Goal: Task Accomplishment & Management: Use online tool/utility

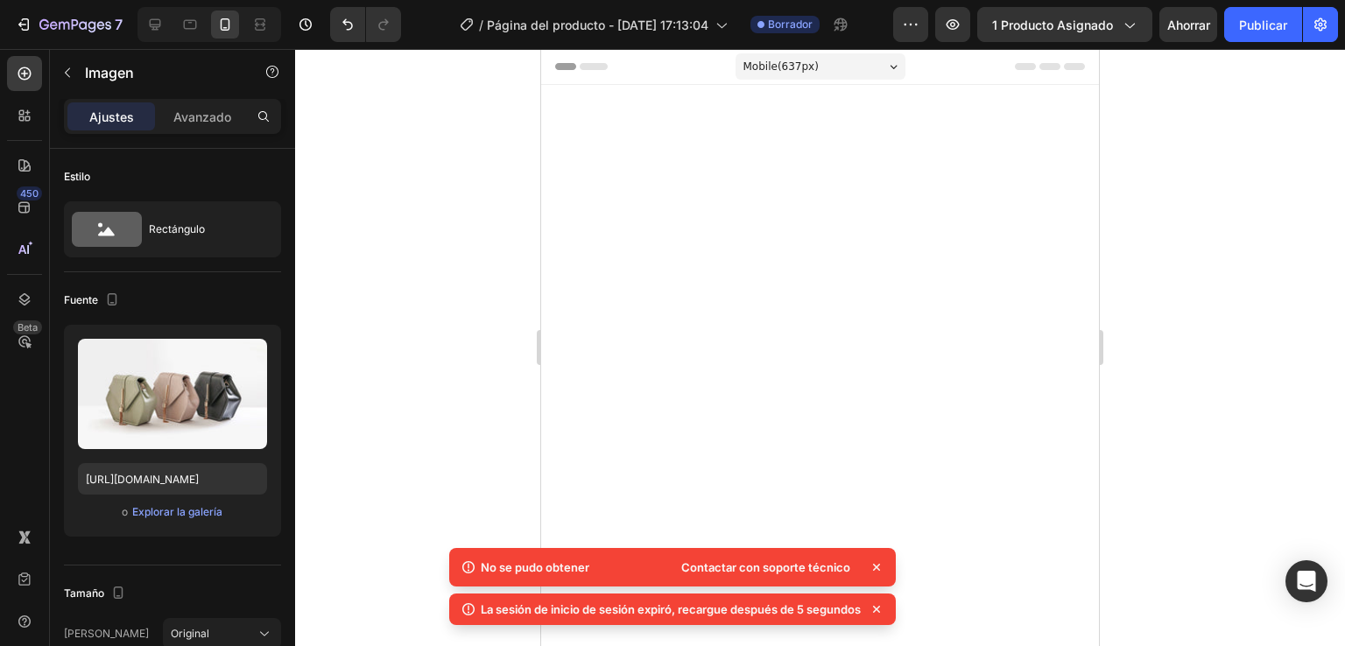
scroll to position [6818, 0]
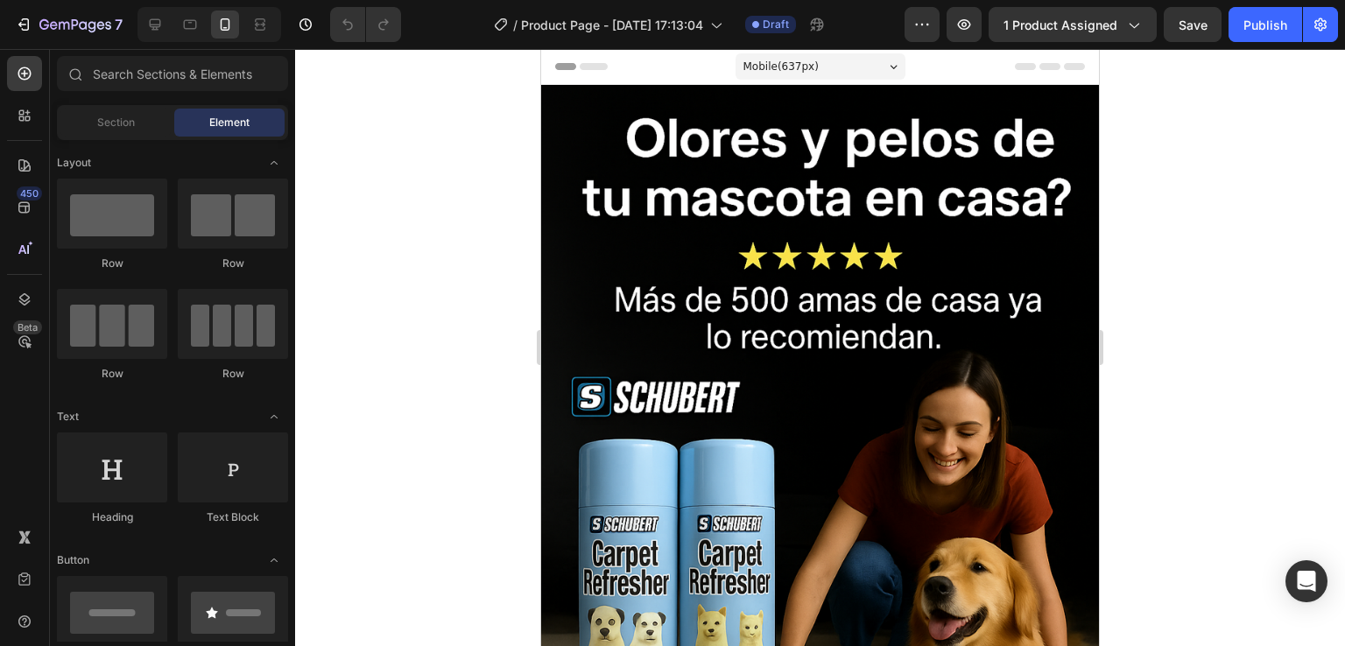
drag, startPoint x: 0, startPoint y: 0, endPoint x: 465, endPoint y: 197, distance: 504.9
click at [465, 197] on div at bounding box center [820, 347] width 1050 height 597
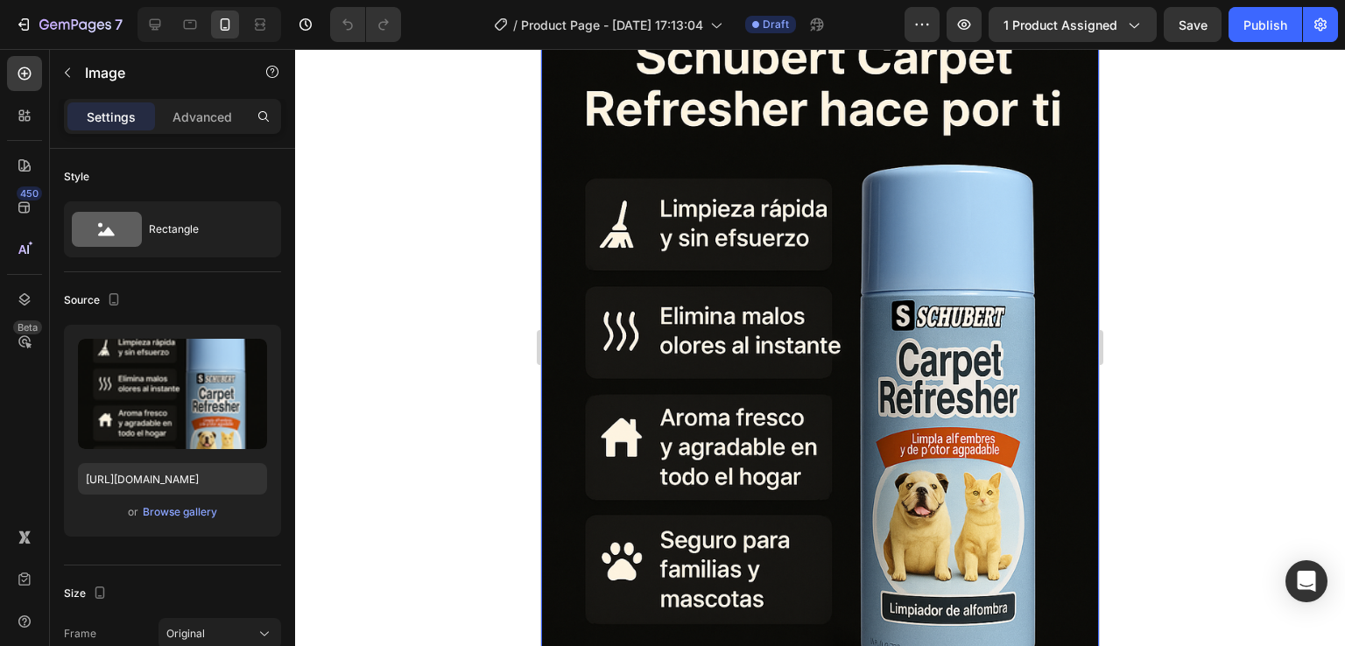
scroll to position [4599, 0]
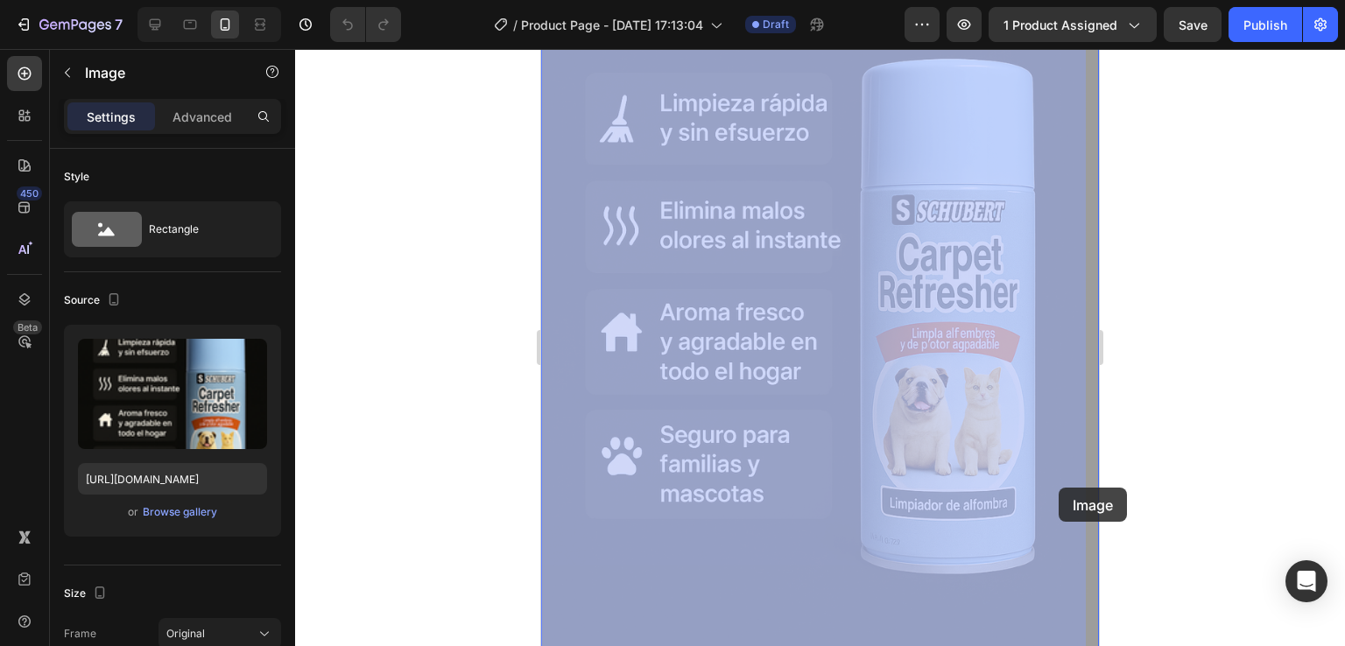
drag, startPoint x: 1051, startPoint y: 460, endPoint x: 1058, endPoint y: 488, distance: 28.9
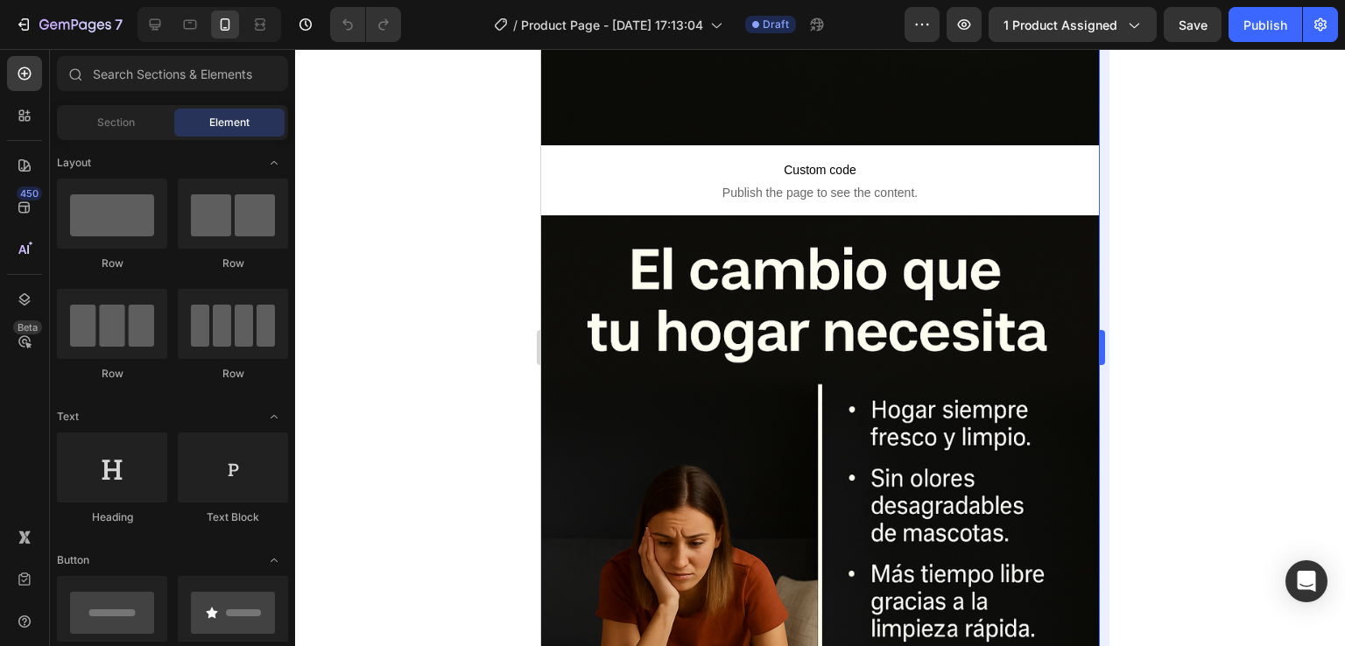
scroll to position [5176, 0]
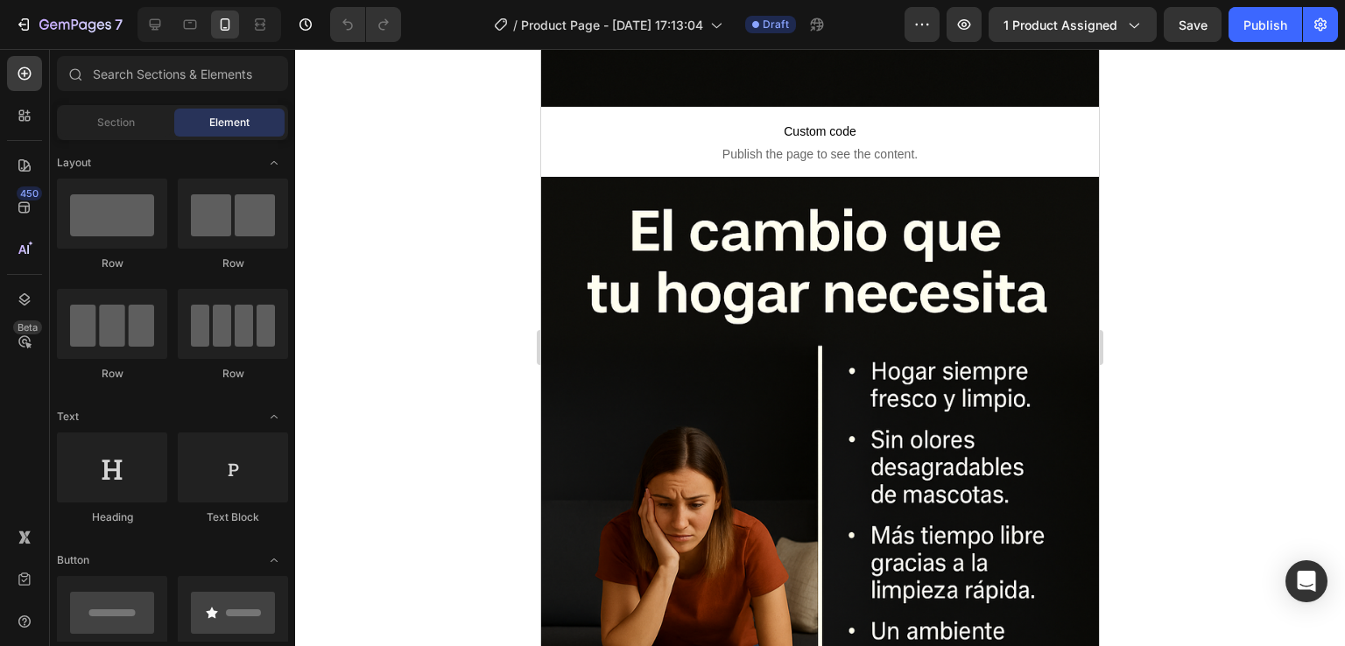
click at [415, 452] on div at bounding box center [820, 347] width 1050 height 597
click at [314, 571] on div at bounding box center [820, 347] width 1050 height 597
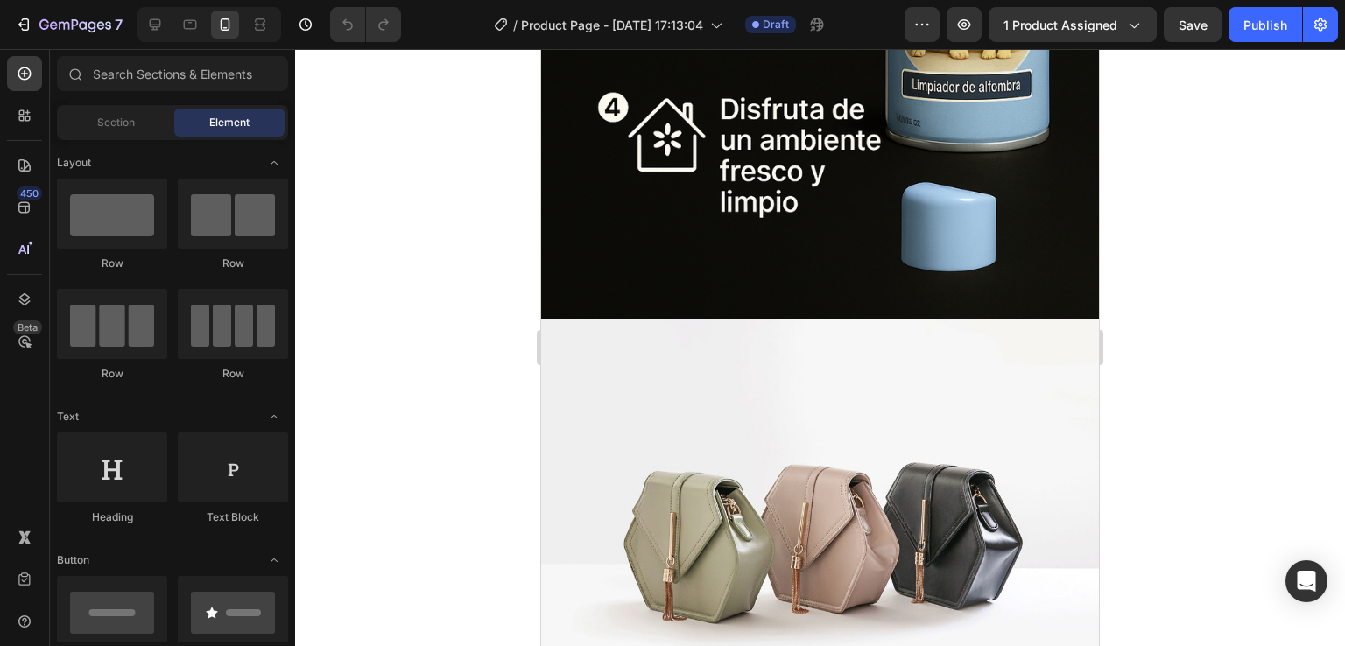
scroll to position [6786, 0]
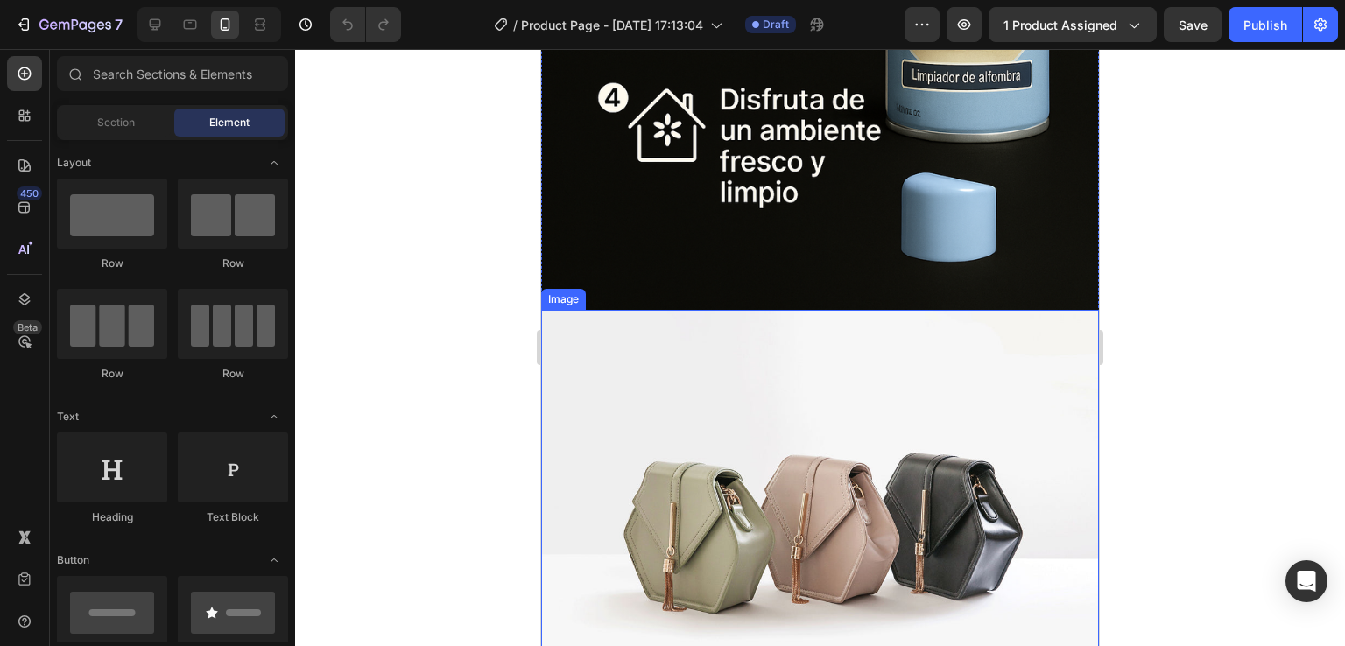
click at [927, 544] on img at bounding box center [820, 519] width 558 height 418
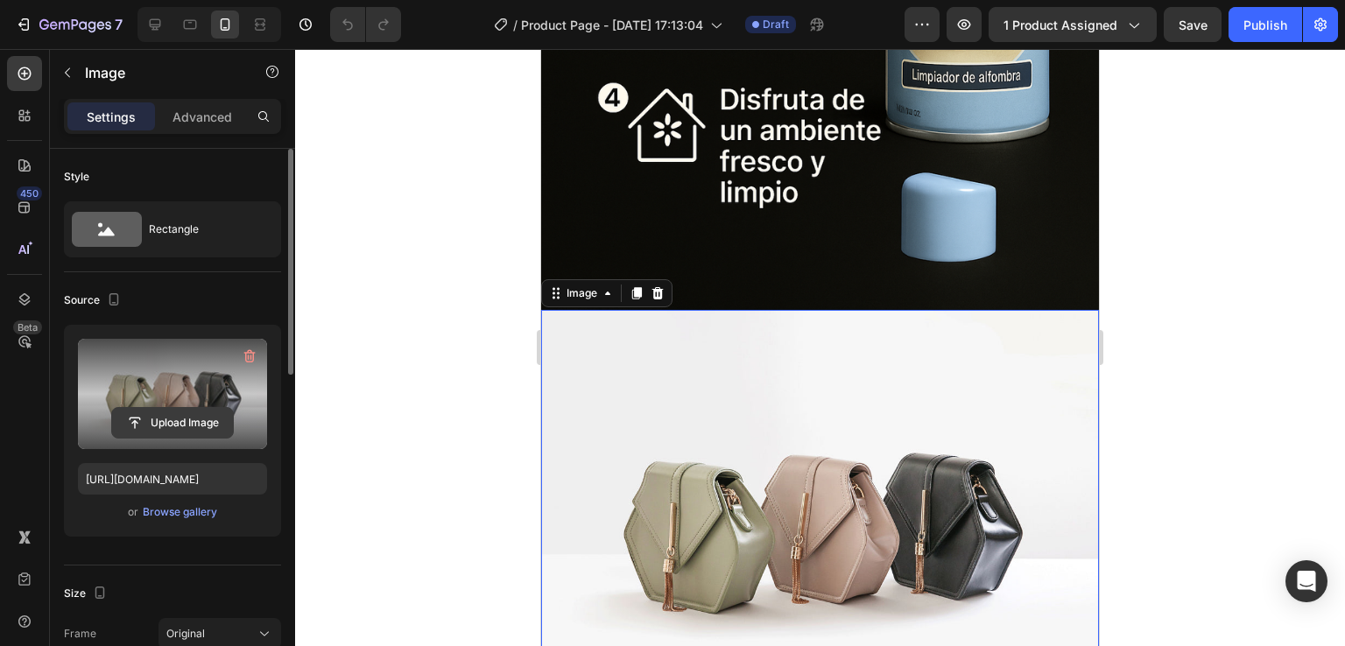
click at [188, 418] on input "file" at bounding box center [172, 423] width 121 height 30
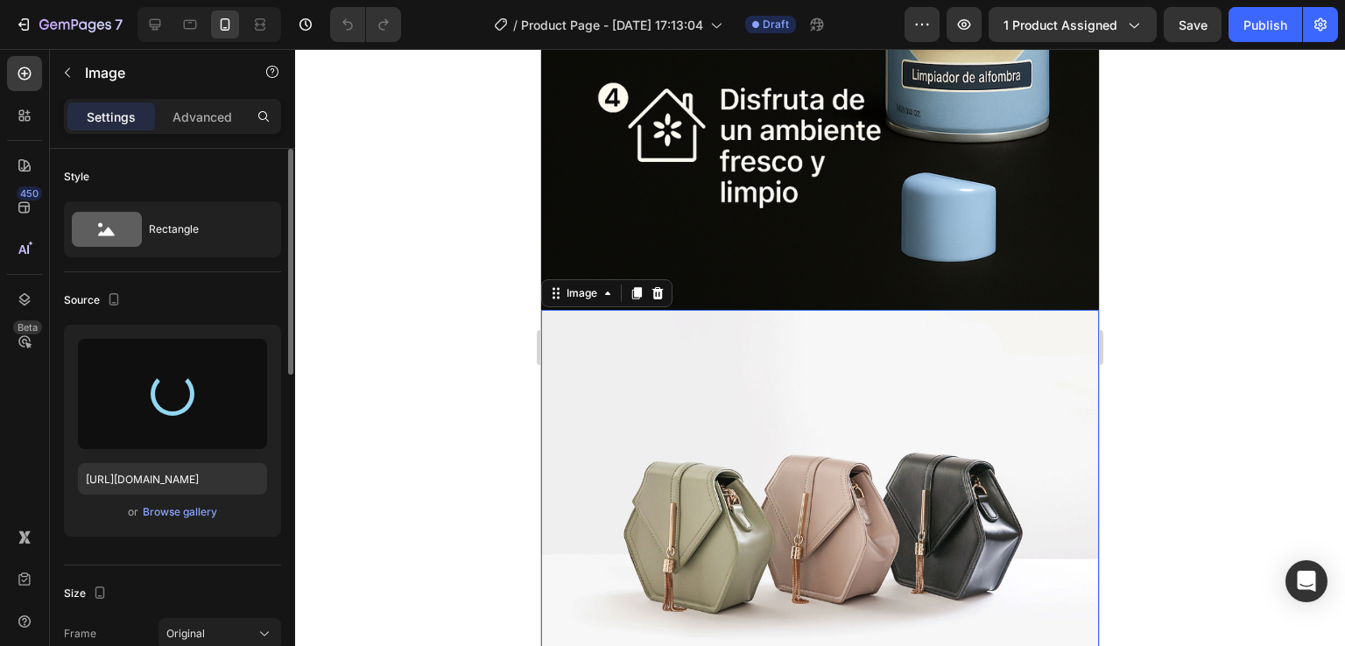
type input "https://cdn.shopify.com/s/files/1/0647/4809/3517/files/gempages_571135549524411…"
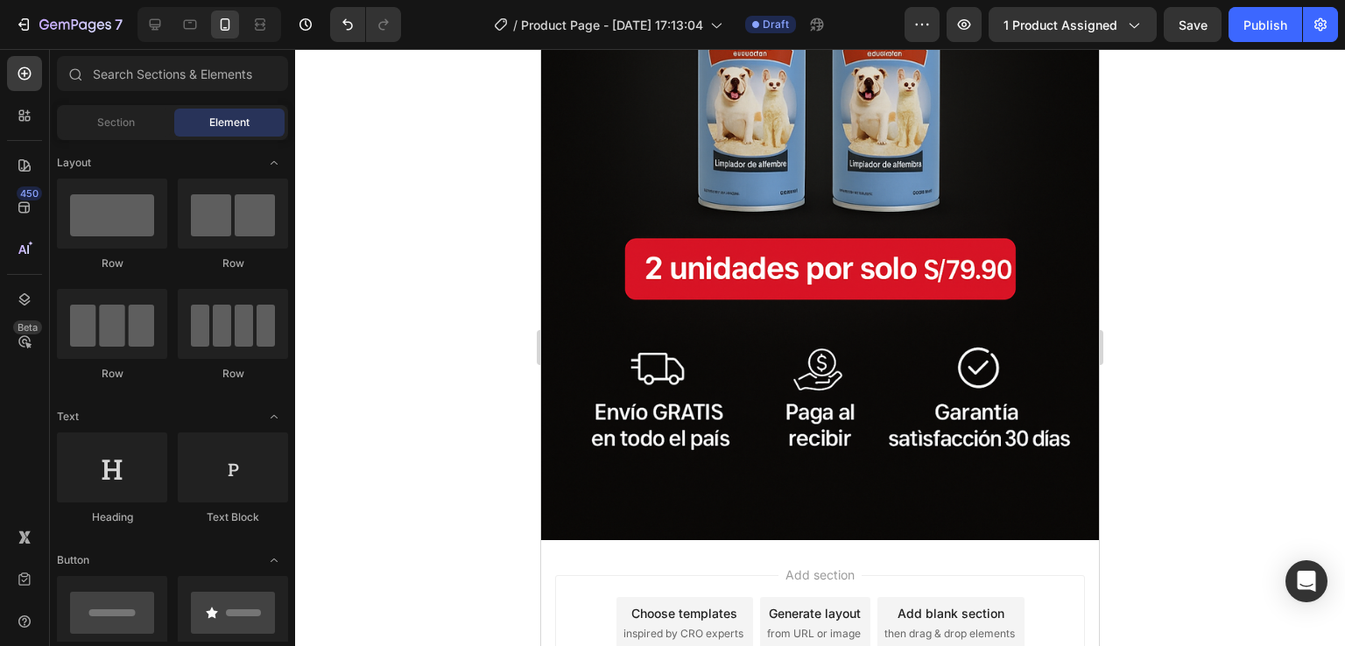
scroll to position [7457, 0]
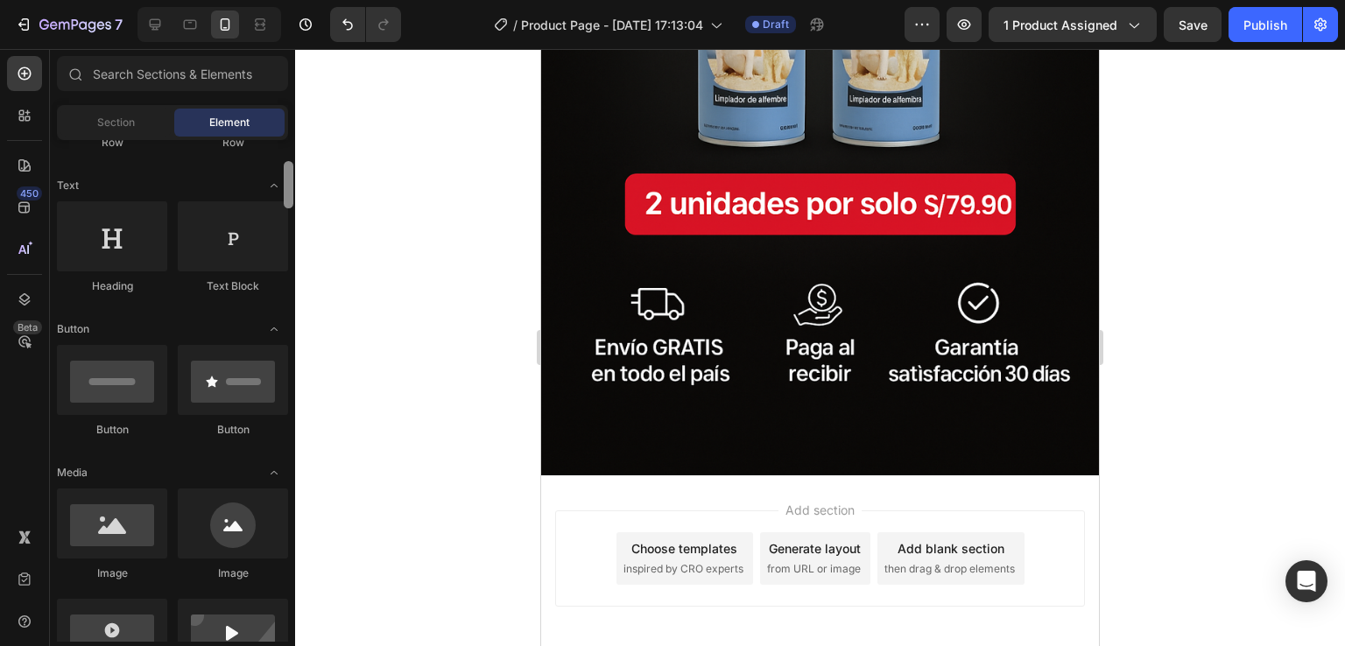
scroll to position [249, 0]
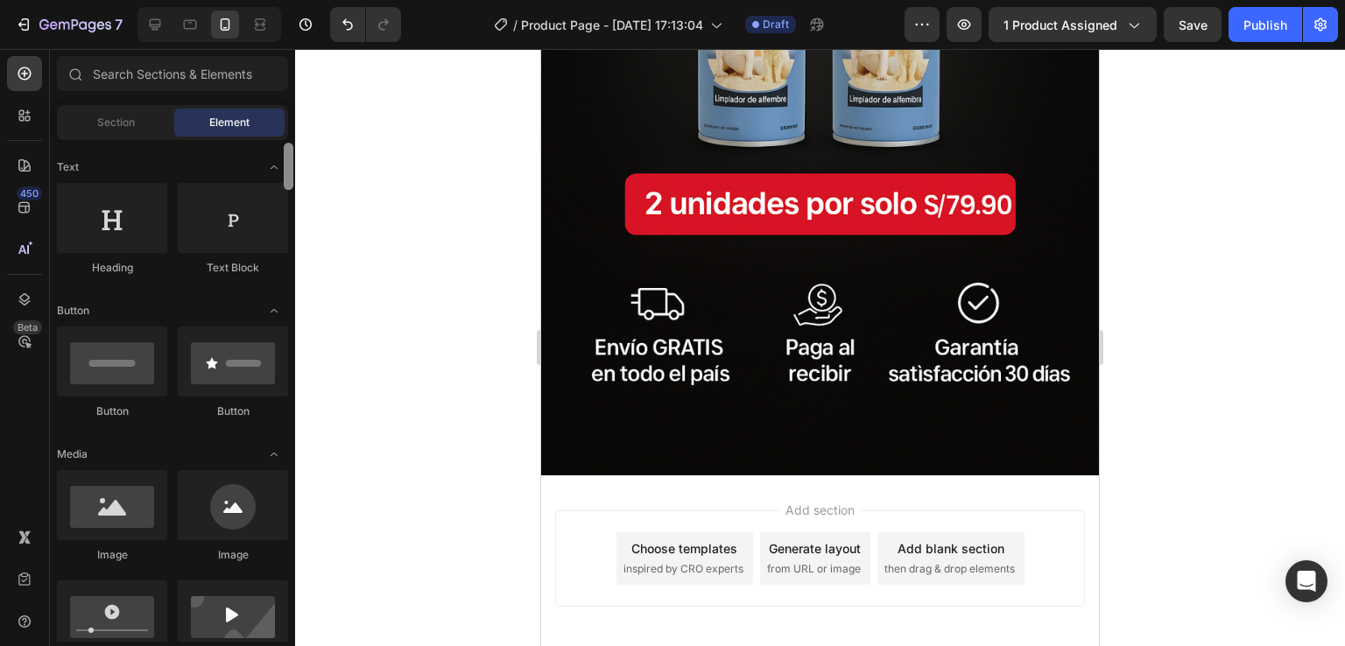
drag, startPoint x: 285, startPoint y: 157, endPoint x: 283, endPoint y: 180, distance: 23.8
click at [283, 180] on div at bounding box center [288, 373] width 13 height 502
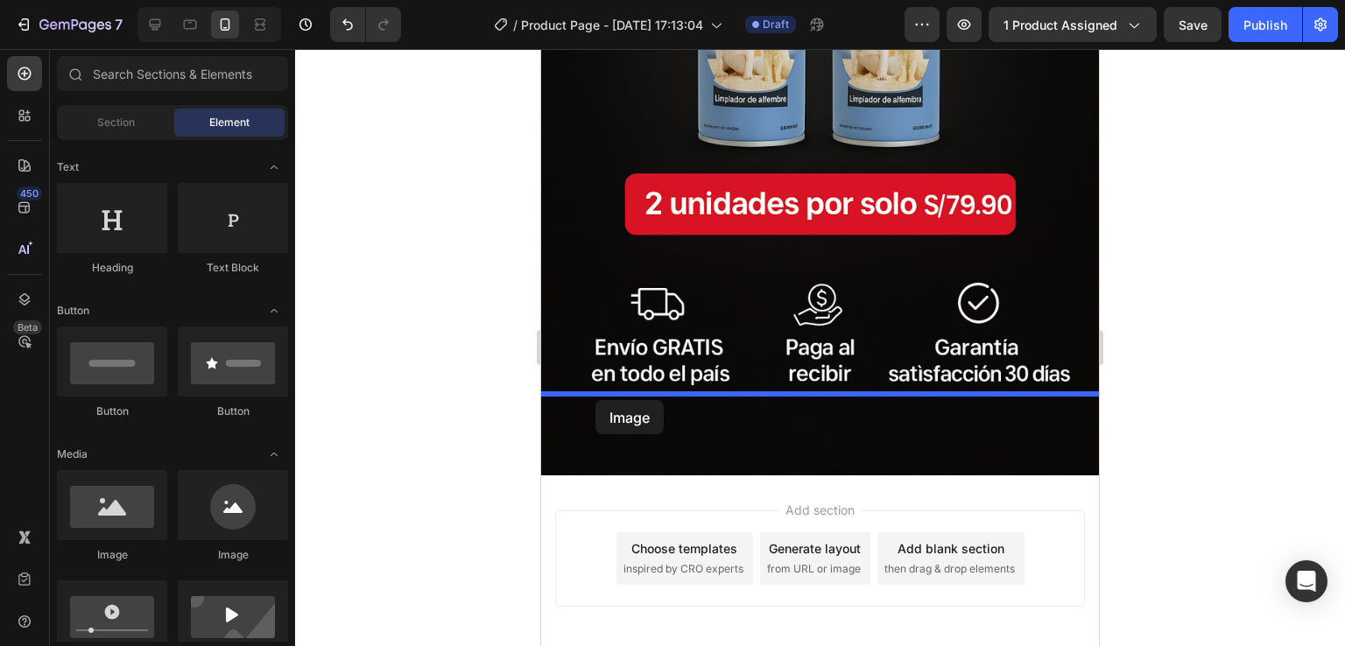
drag, startPoint x: 648, startPoint y: 548, endPoint x: 595, endPoint y: 400, distance: 157.0
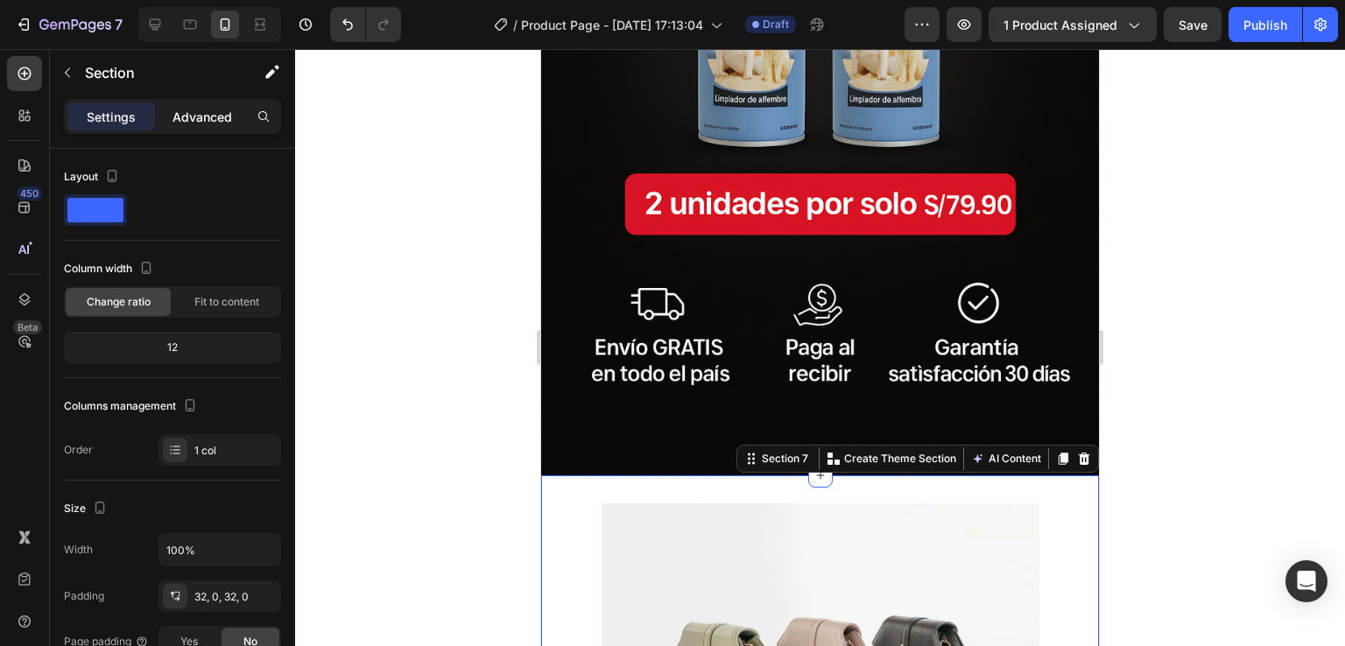
click at [198, 109] on p "Advanced" at bounding box center [202, 117] width 60 height 18
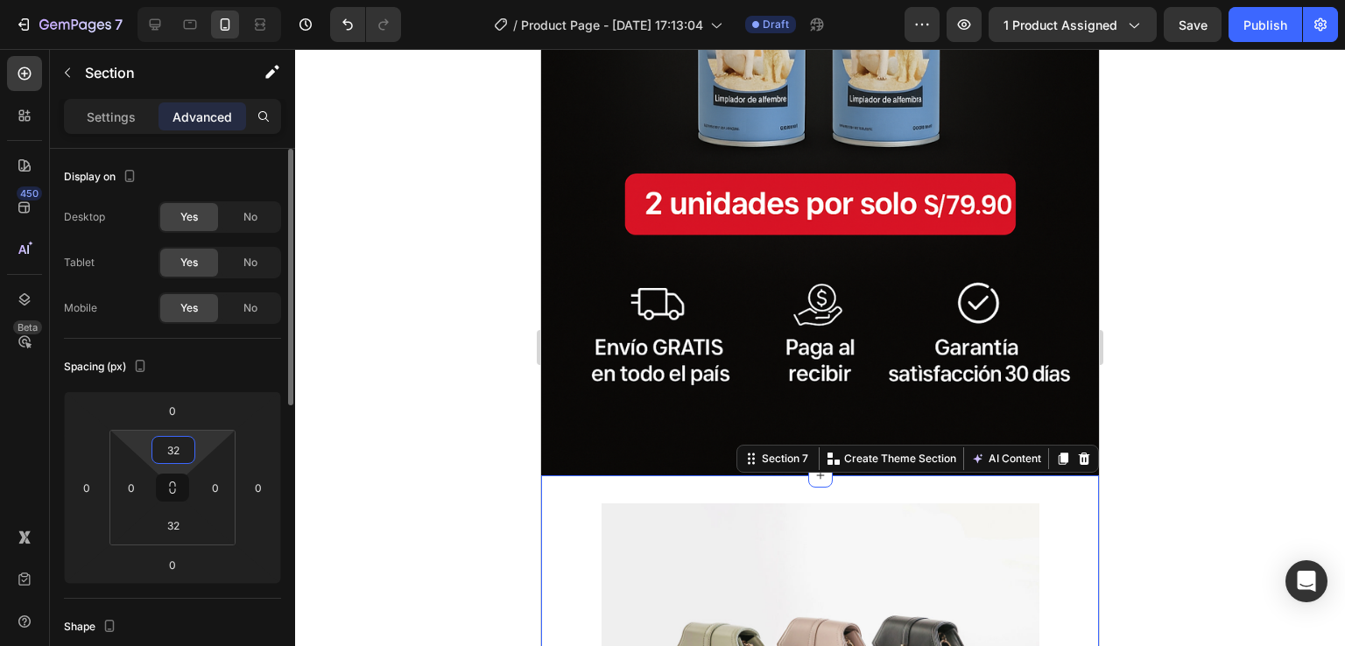
click at [186, 453] on input "32" at bounding box center [173, 450] width 35 height 26
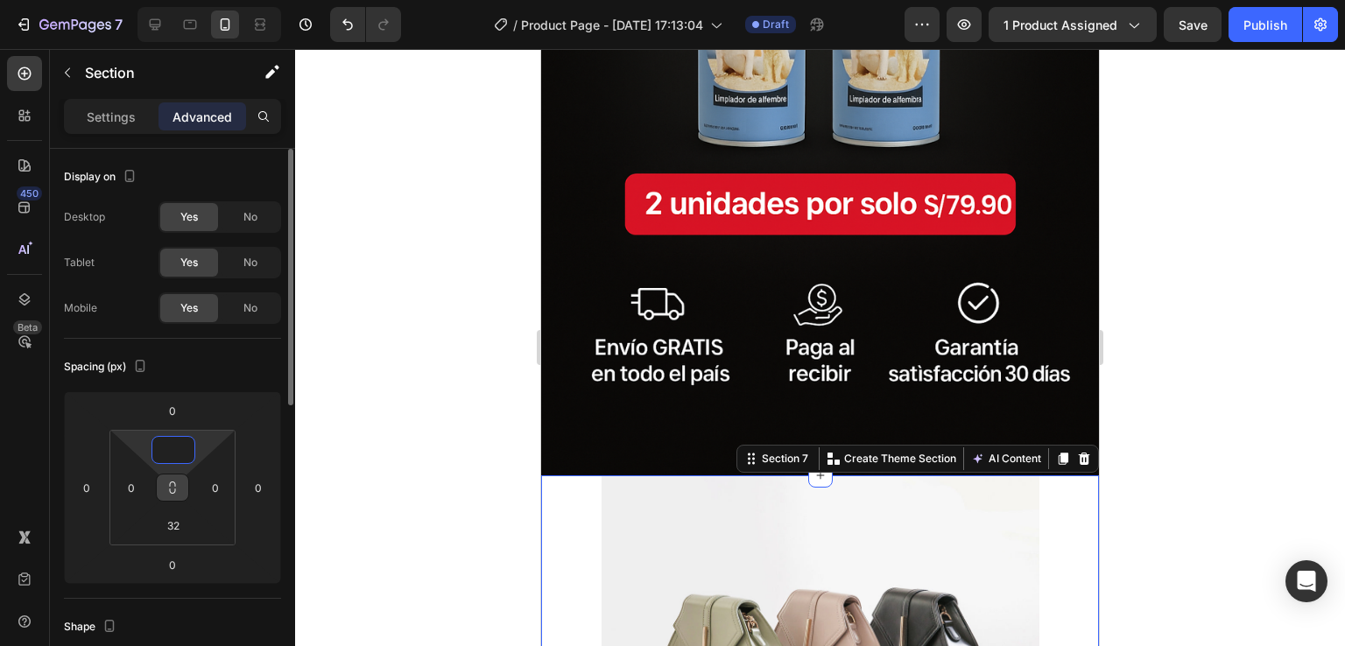
type input "0"
drag, startPoint x: 179, startPoint y: 500, endPoint x: 182, endPoint y: 542, distance: 42.2
click at [182, 542] on div "0 0 32 0" at bounding box center [172, 488] width 126 height 116
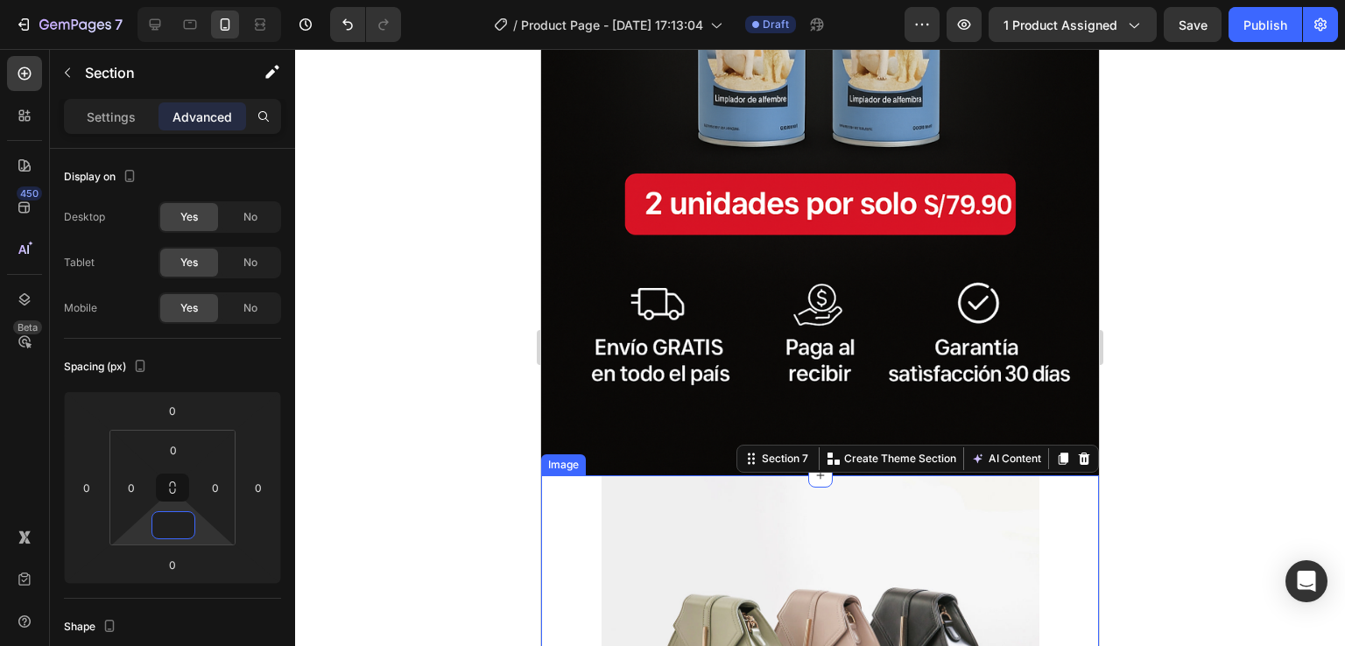
click at [723, 579] on img at bounding box center [820, 639] width 438 height 328
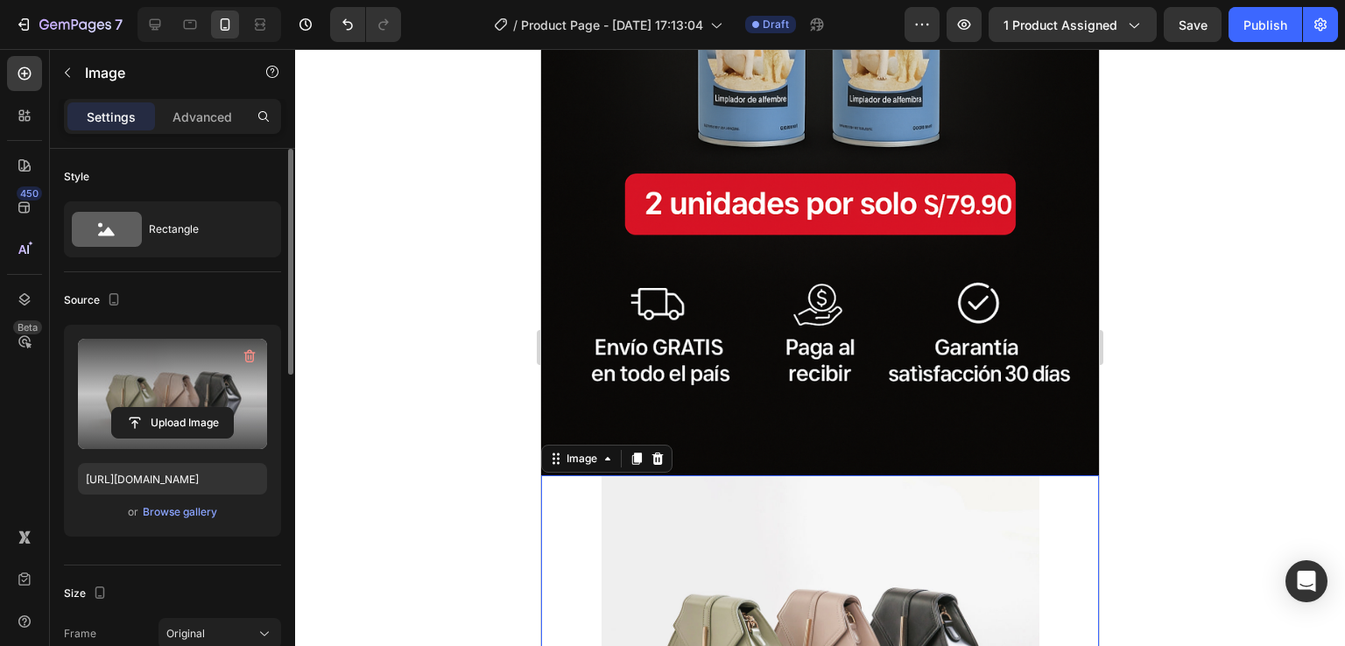
click at [147, 397] on label at bounding box center [172, 394] width 189 height 110
click at [147, 408] on input "file" at bounding box center [172, 423] width 121 height 30
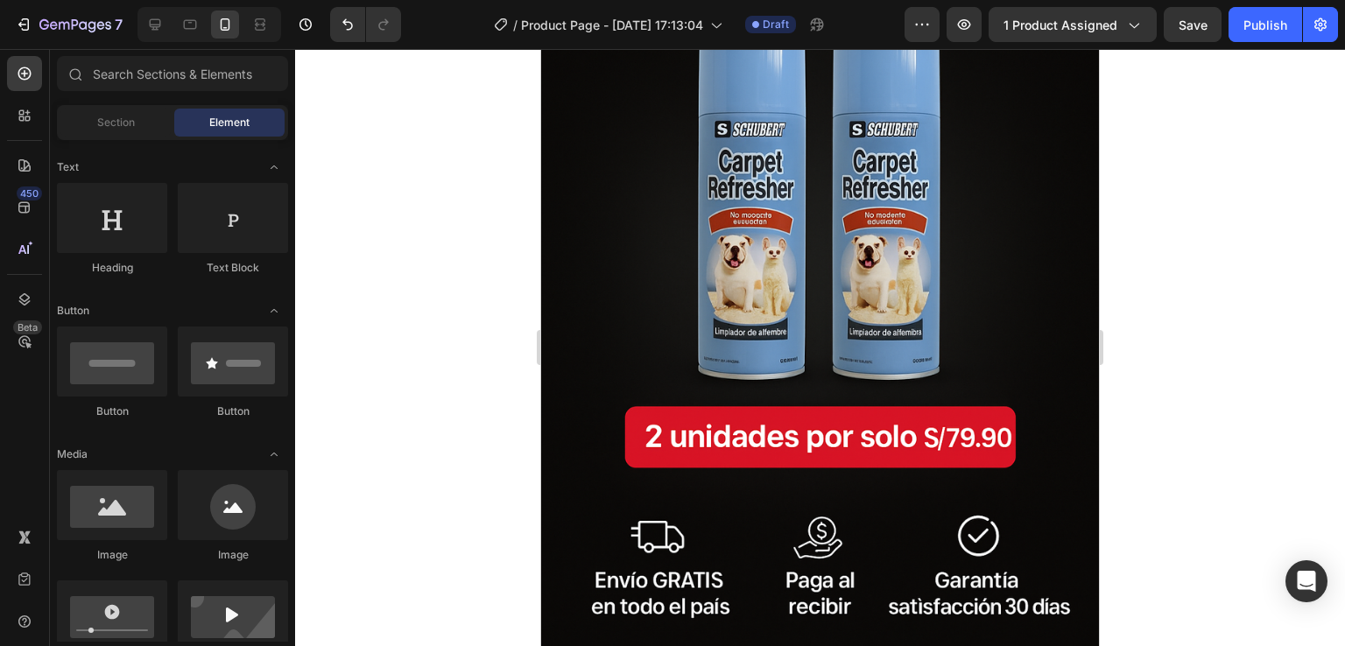
scroll to position [7297, 0]
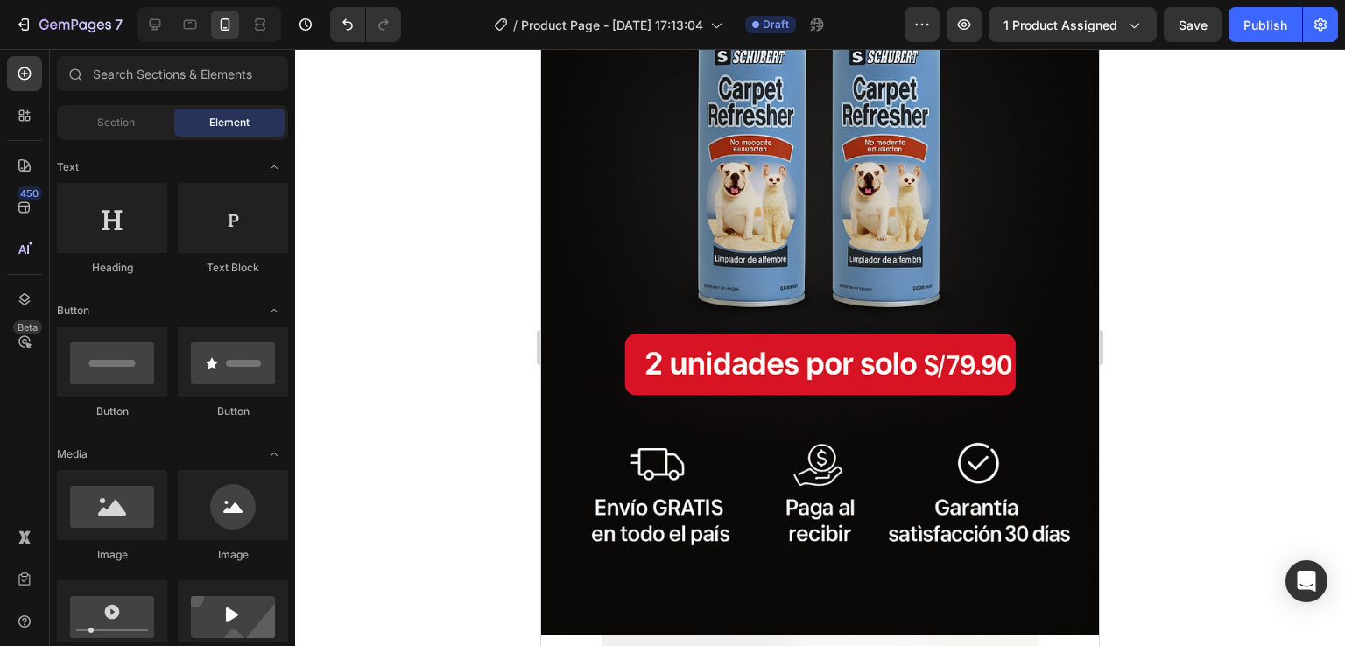
drag, startPoint x: 1096, startPoint y: 557, endPoint x: 1642, endPoint y: 629, distance: 551.0
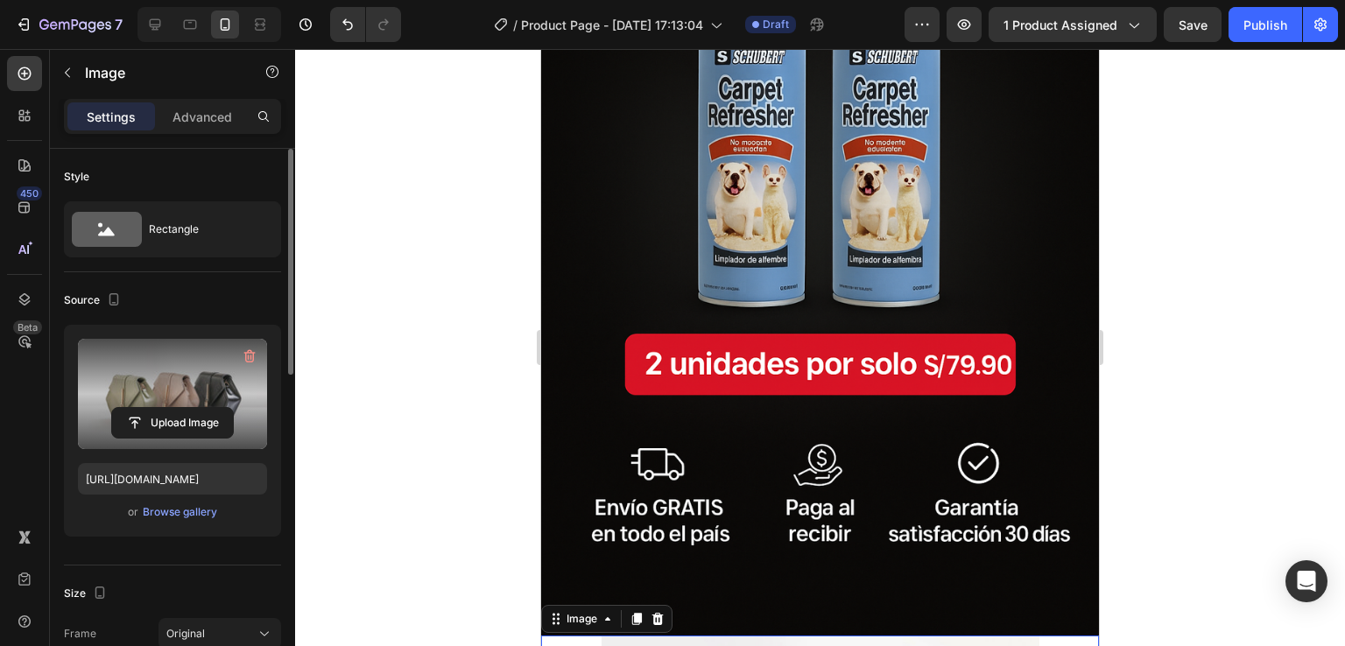
click at [124, 369] on label at bounding box center [172, 394] width 189 height 110
click at [124, 408] on input "file" at bounding box center [172, 423] width 121 height 30
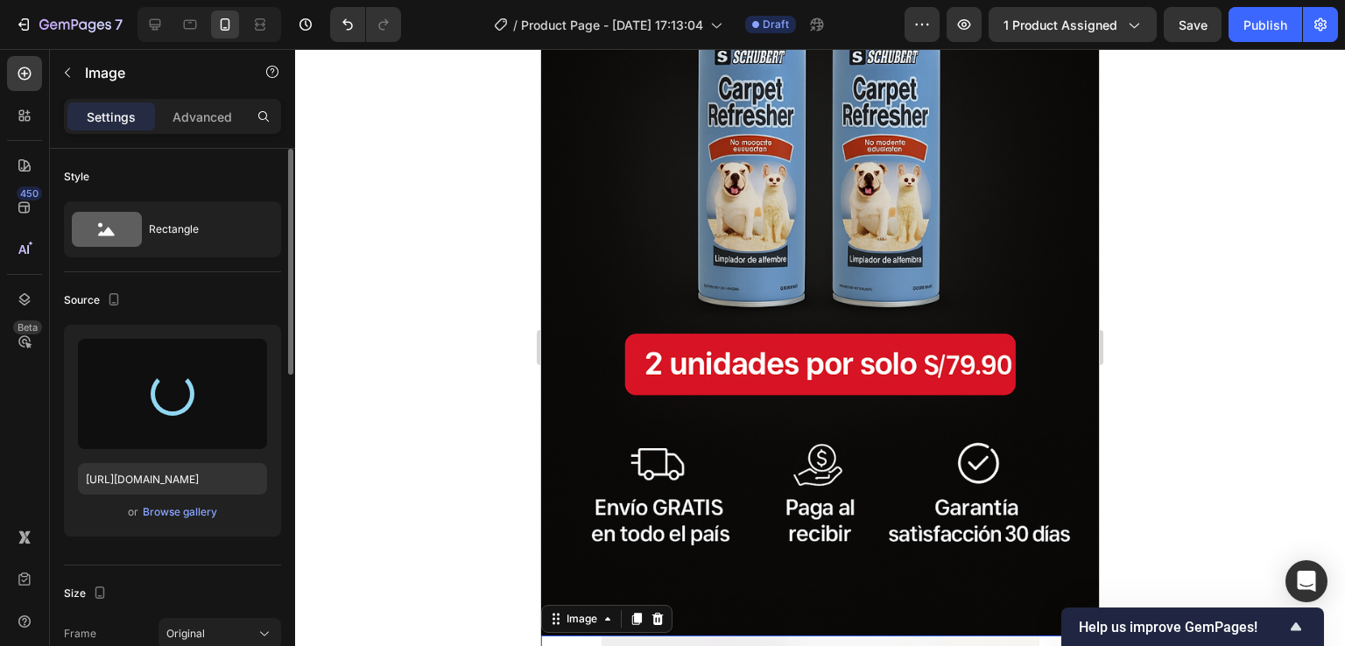
type input "https://cdn.shopify.com/s/files/1/0647/4809/3517/files/gempages_571135549524411…"
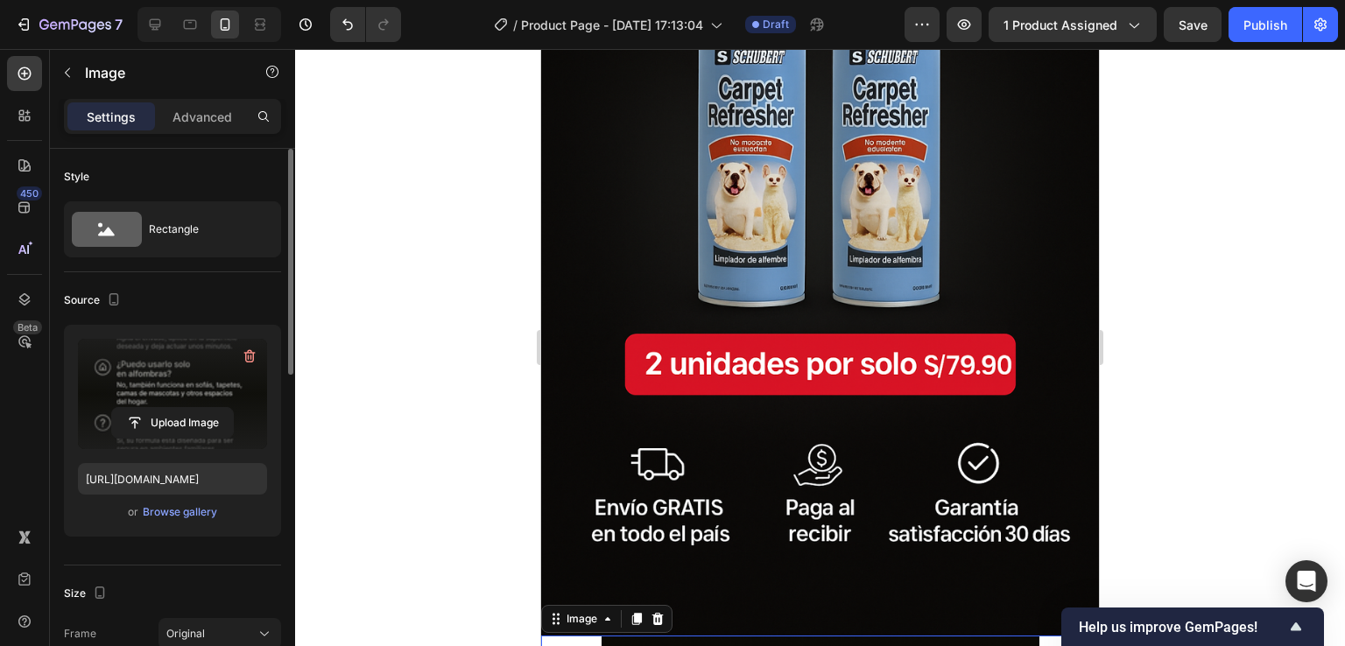
click at [1310, 122] on div at bounding box center [820, 347] width 1050 height 597
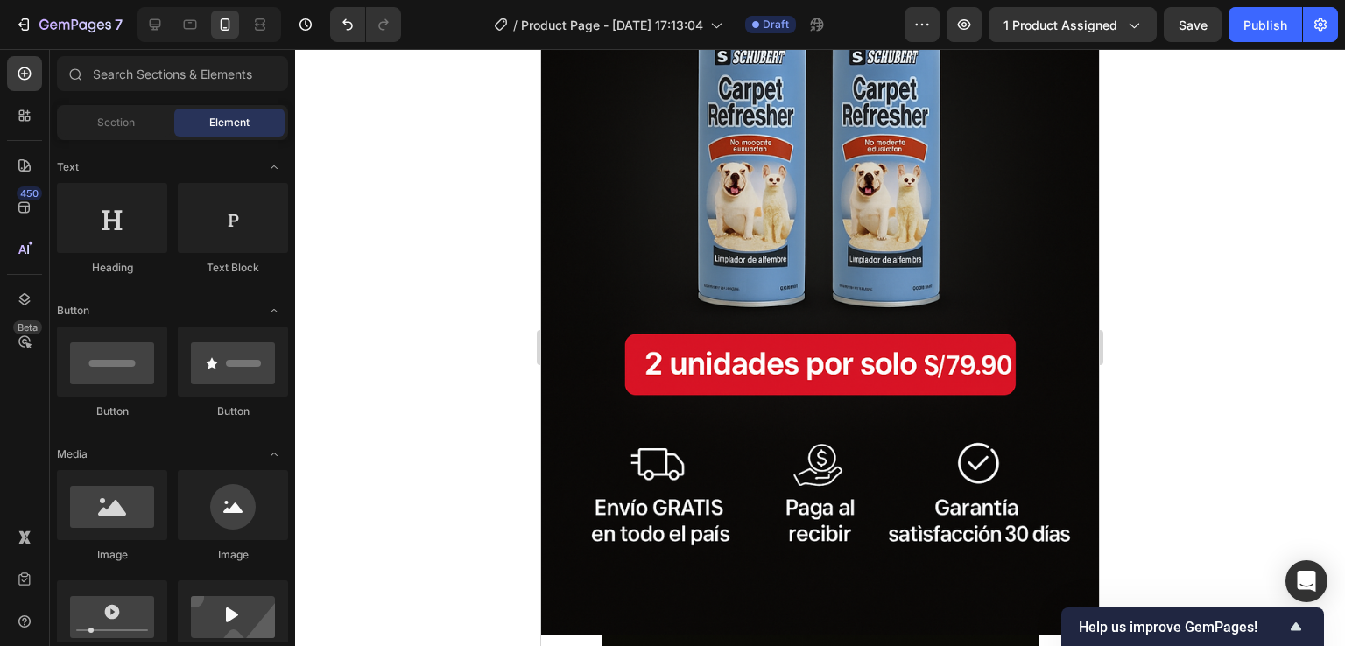
scroll to position [7638, 0]
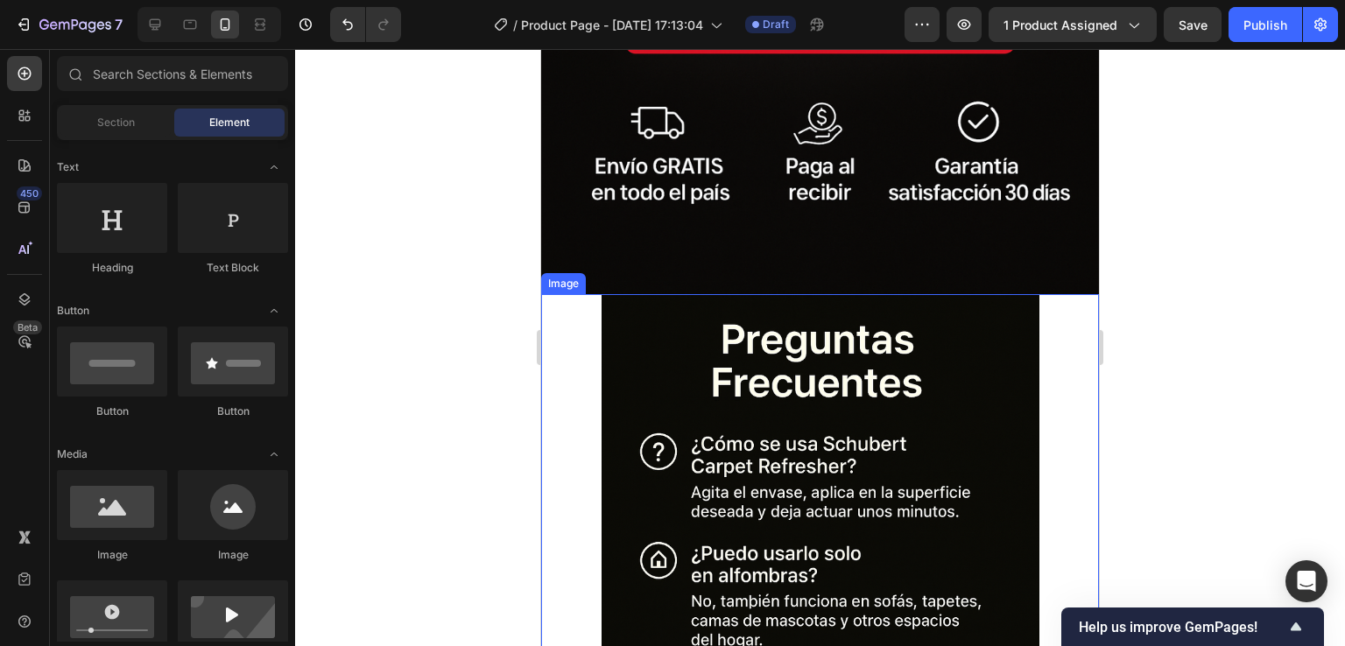
click at [725, 390] on img at bounding box center [820, 622] width 438 height 657
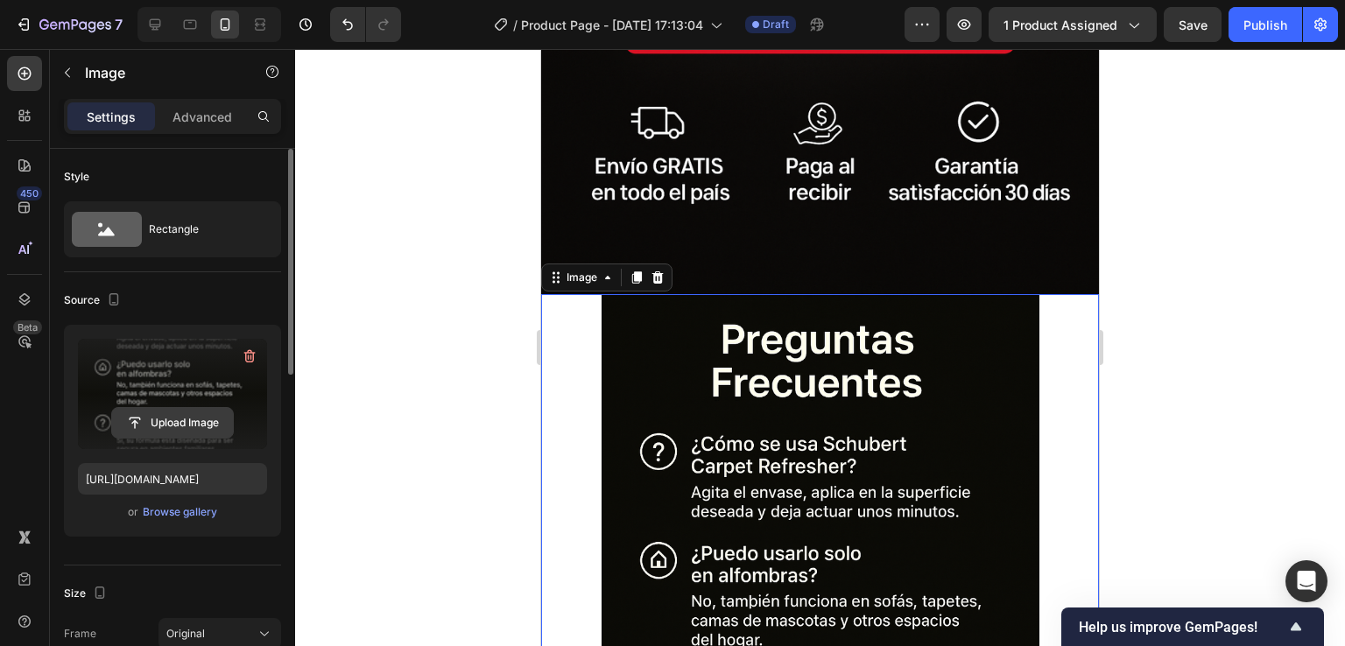
click at [180, 411] on input "file" at bounding box center [172, 423] width 121 height 30
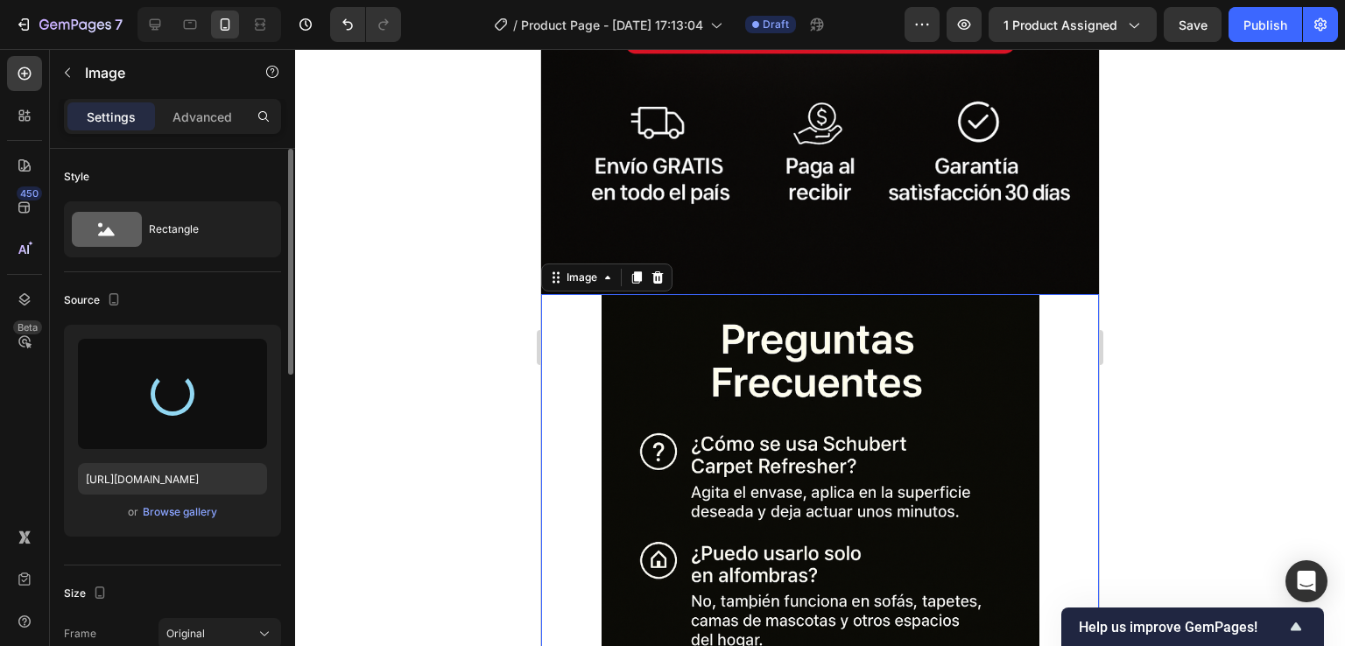
type input "https://cdn.shopify.com/s/files/1/0647/4809/3517/files/gempages_571135549524411…"
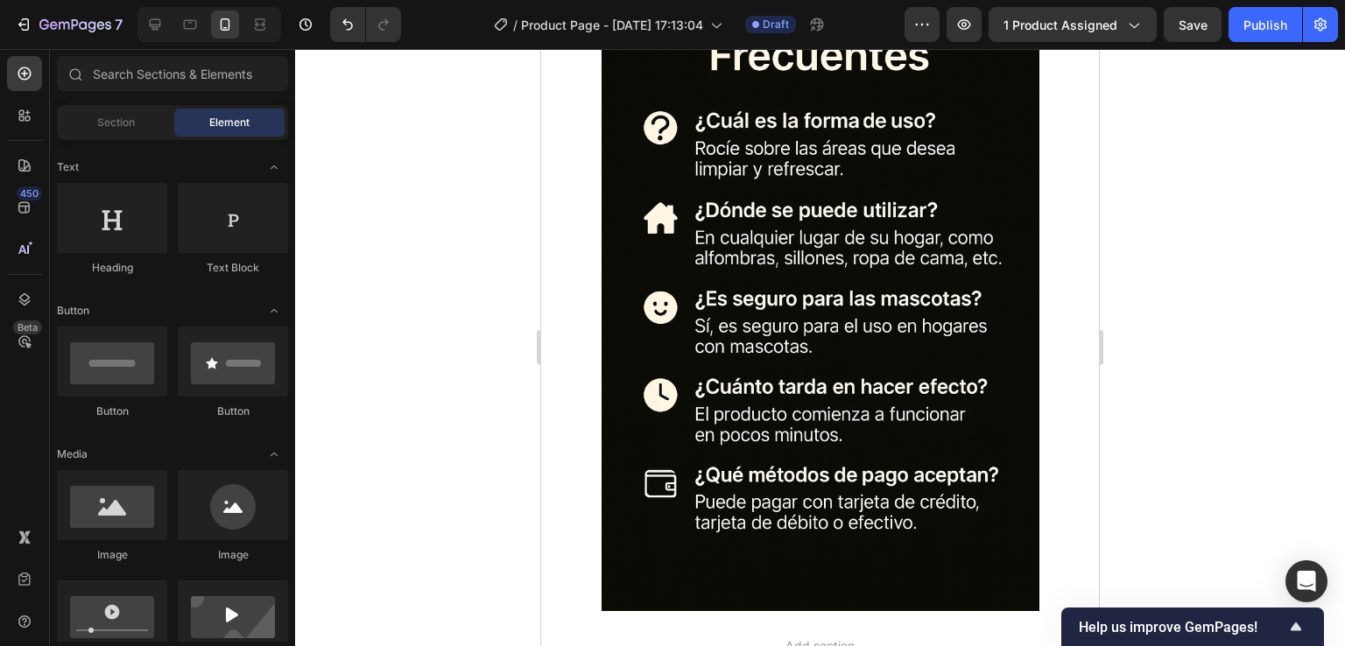
scroll to position [7854, 0]
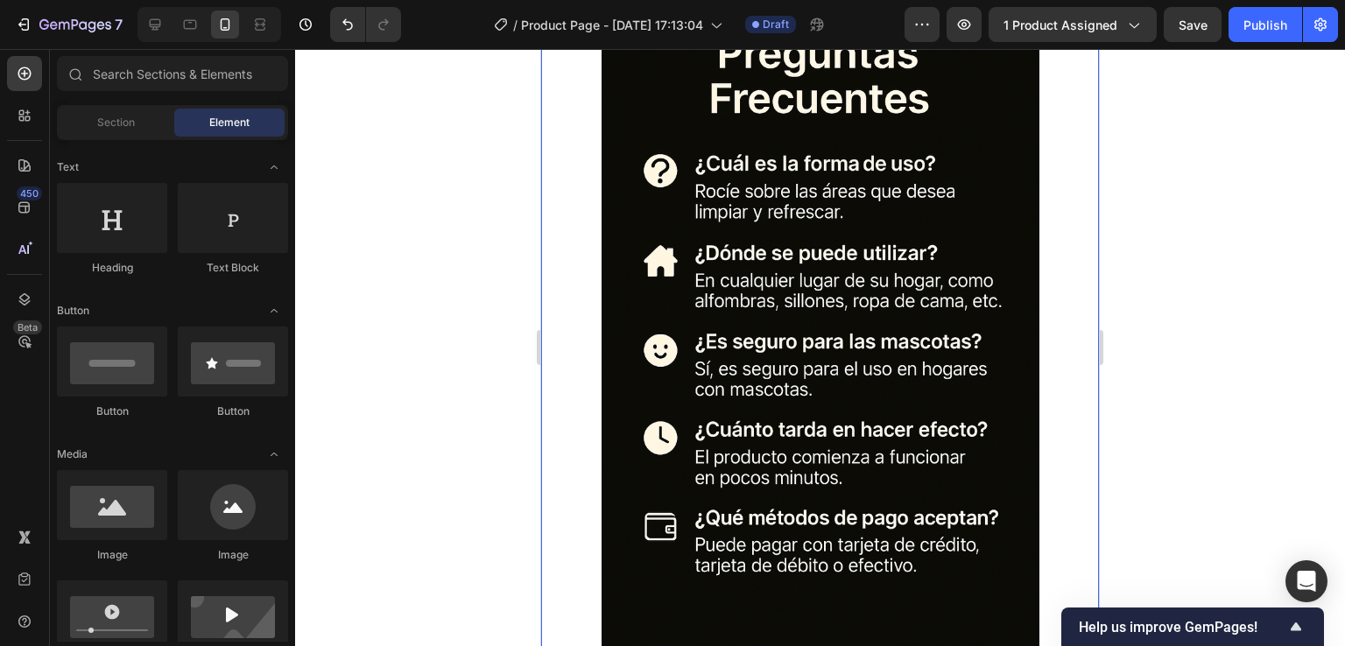
drag, startPoint x: 781, startPoint y: 528, endPoint x: 770, endPoint y: 523, distance: 12.5
click at [774, 526] on img at bounding box center [820, 325] width 438 height 657
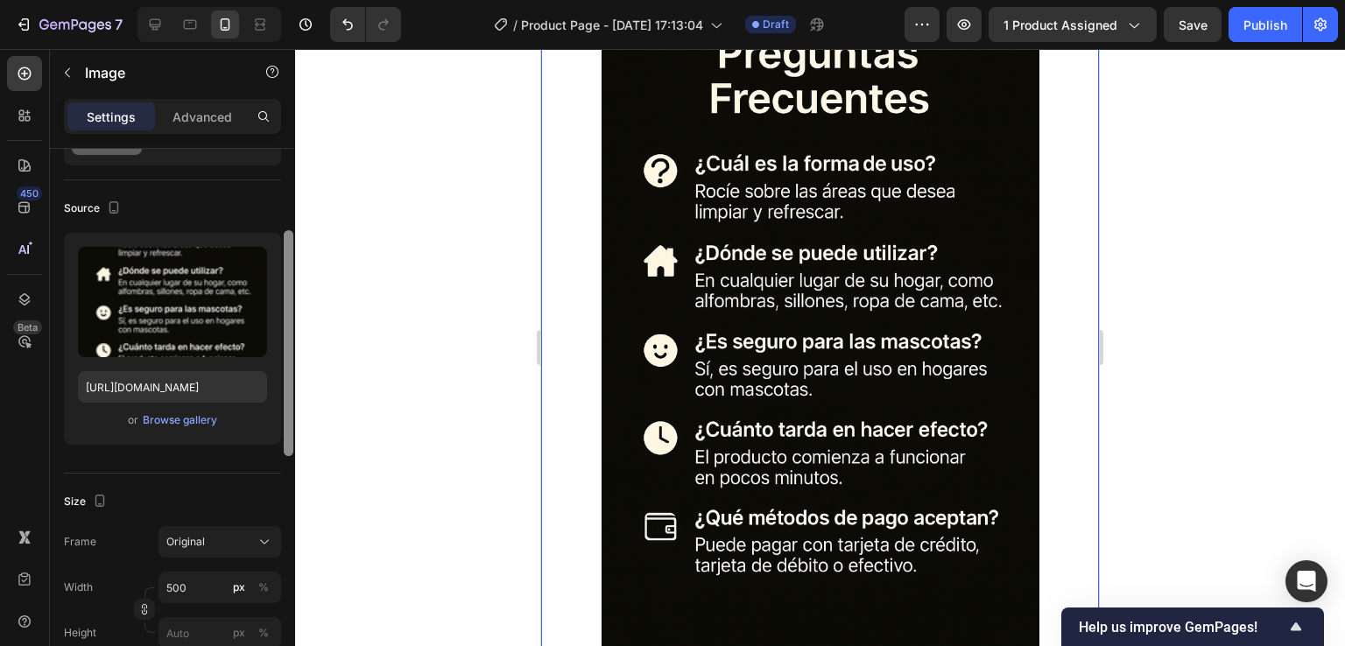
drag, startPoint x: 286, startPoint y: 365, endPoint x: 287, endPoint y: 477, distance: 112.1
click at [287, 456] on div at bounding box center [289, 343] width 10 height 226
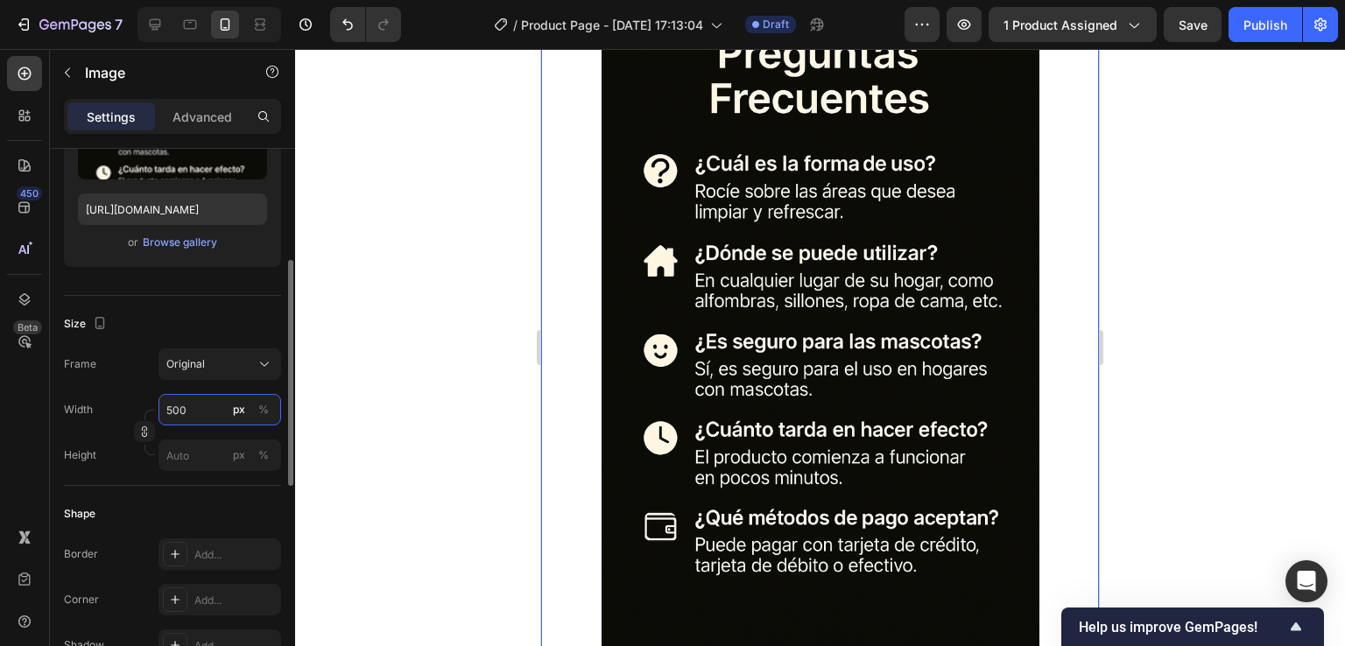
click at [200, 418] on input "500" at bounding box center [219, 410] width 123 height 32
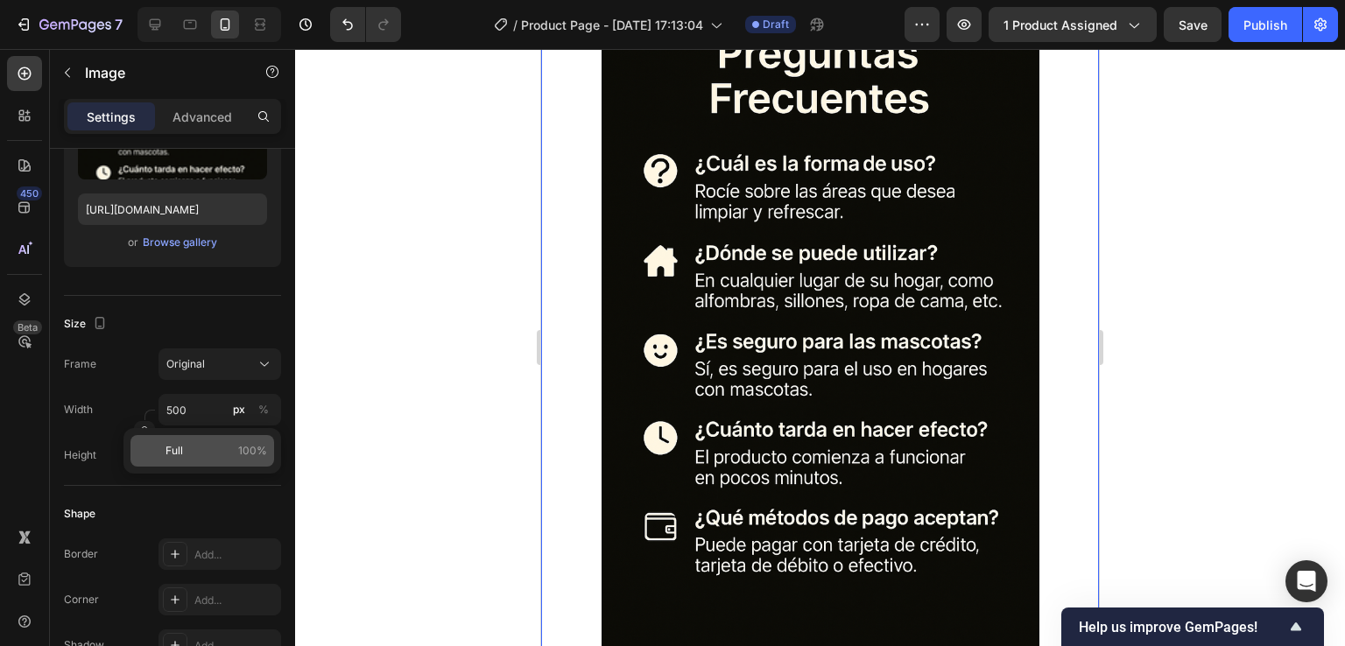
click at [176, 460] on div "Full 100%" at bounding box center [202, 451] width 144 height 32
type input "100"
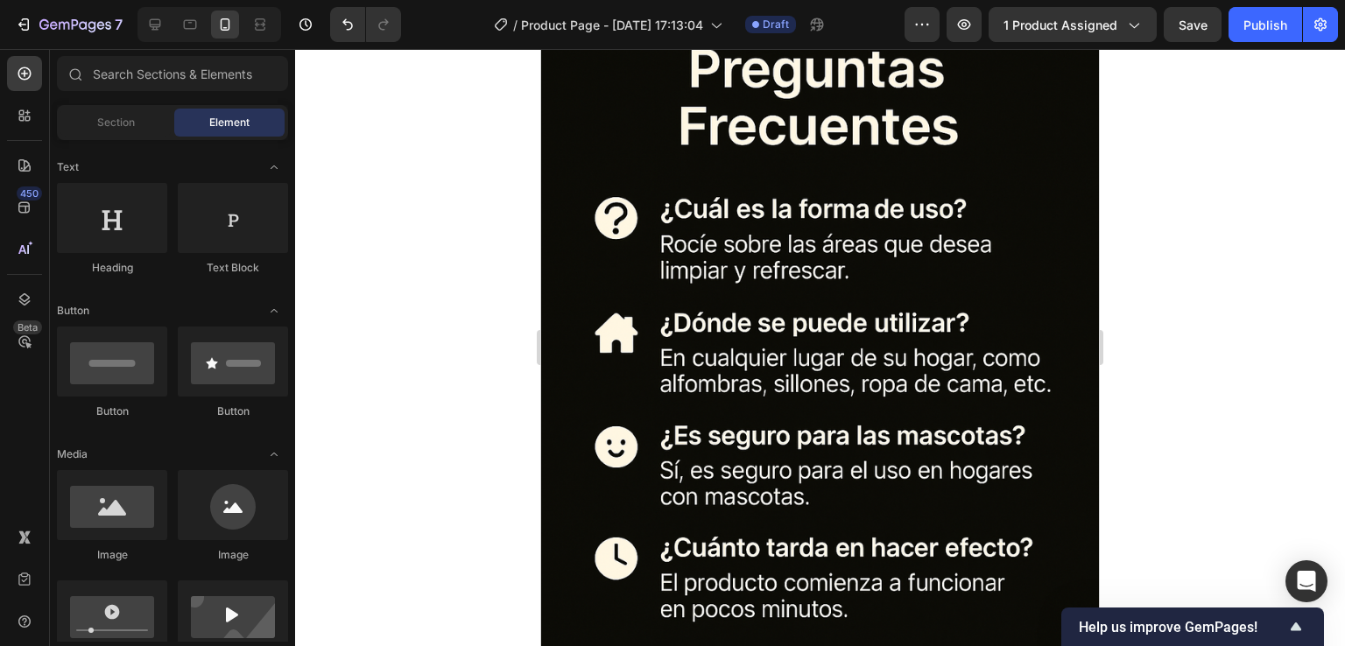
scroll to position [8273, 0]
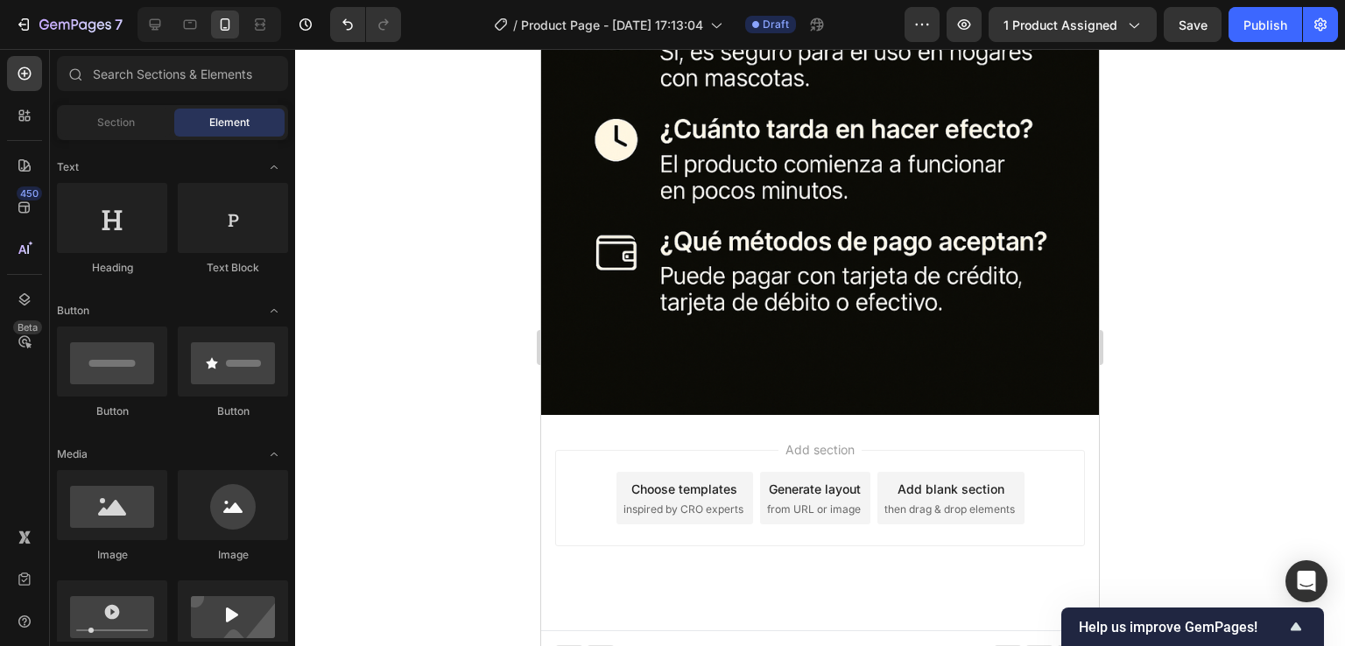
drag, startPoint x: 83, startPoint y: 514, endPoint x: 495, endPoint y: 508, distance: 412.4
click at [114, 523] on div at bounding box center [112, 505] width 110 height 70
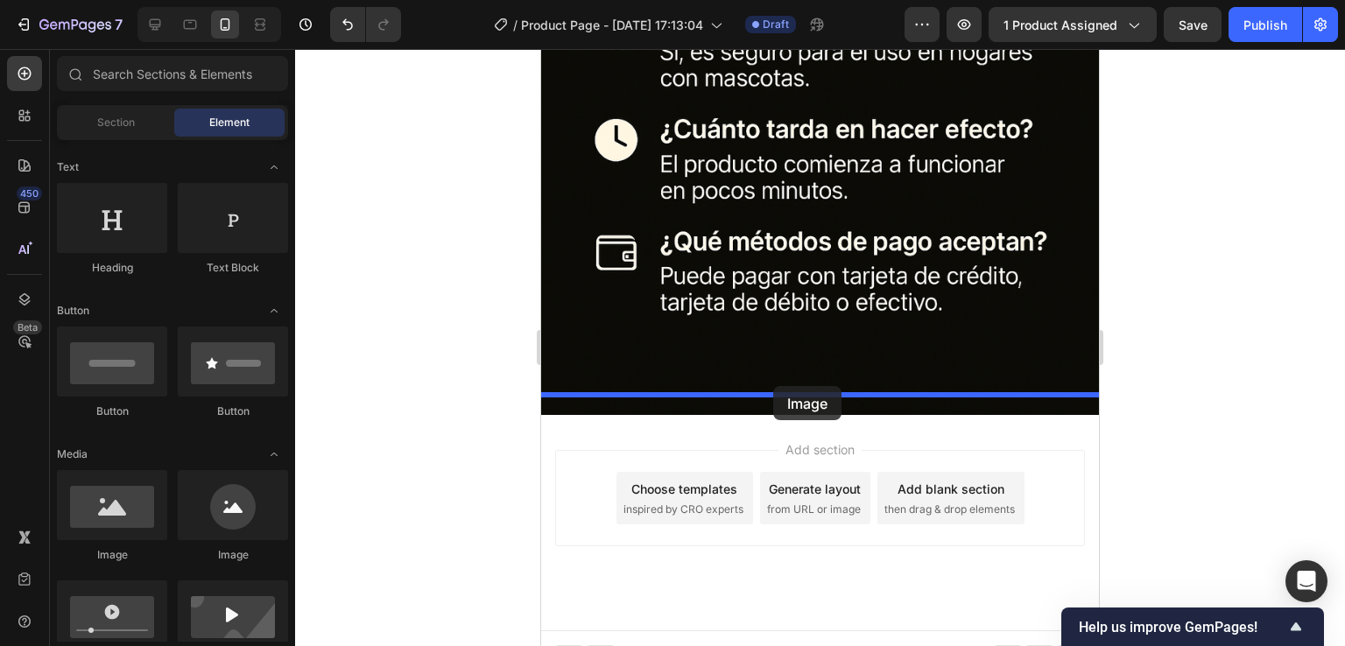
drag, startPoint x: 1037, startPoint y: 557, endPoint x: 773, endPoint y: 386, distance: 314.0
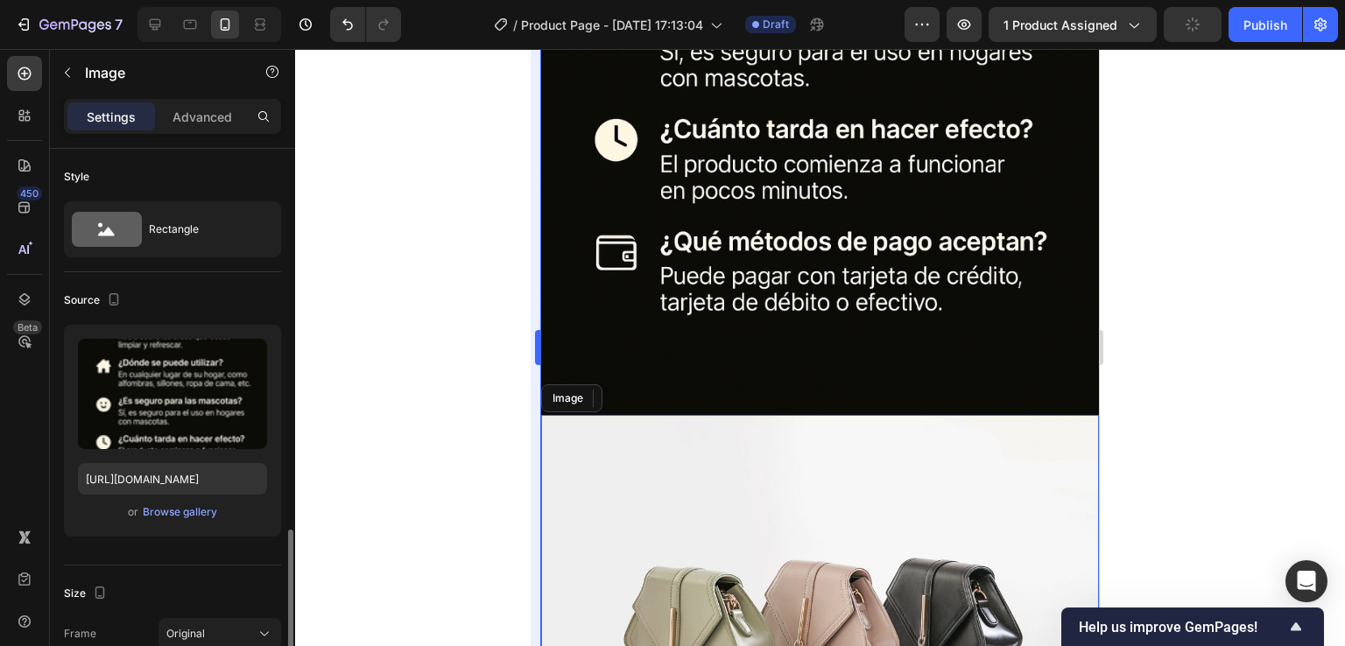
scroll to position [270, 0]
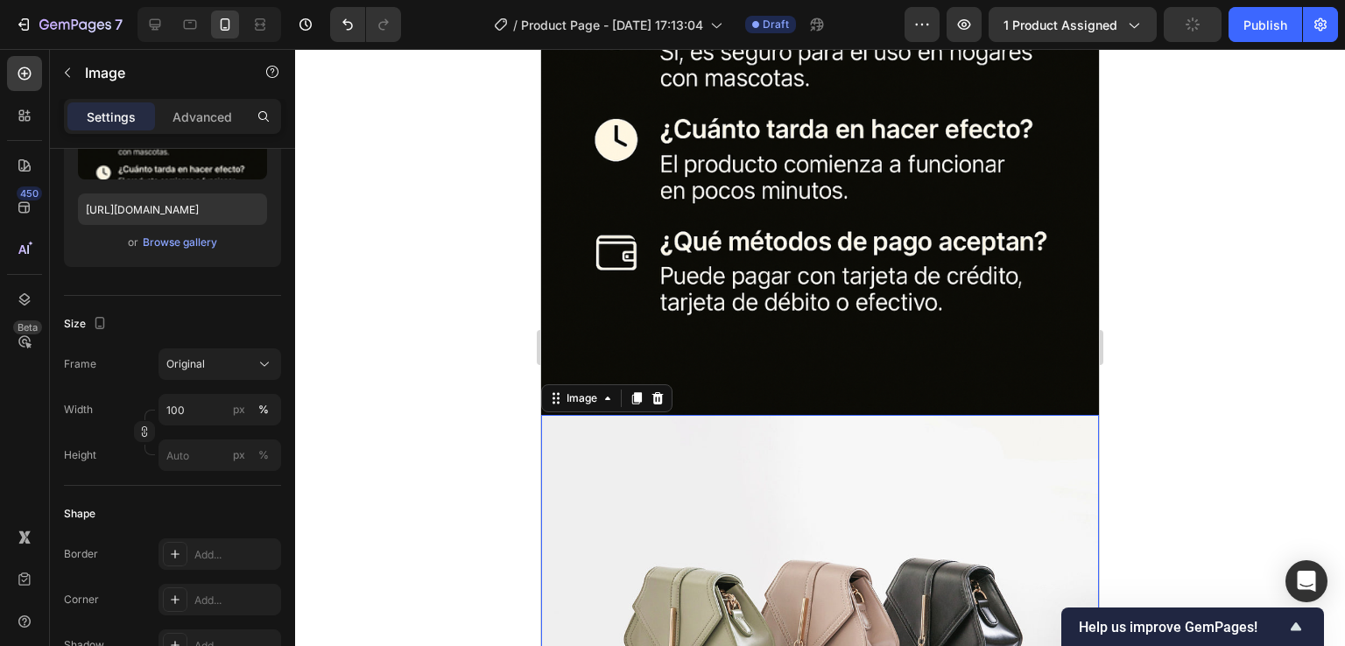
drag, startPoint x: 834, startPoint y: 607, endPoint x: 821, endPoint y: 600, distance: 14.9
click at [827, 601] on img at bounding box center [820, 624] width 558 height 418
click at [154, 151] on input "file" at bounding box center [172, 153] width 121 height 30
type input "https://cdn.shopify.com/s/files/1/0647/4809/3517/files/gempages_571135549524411…"
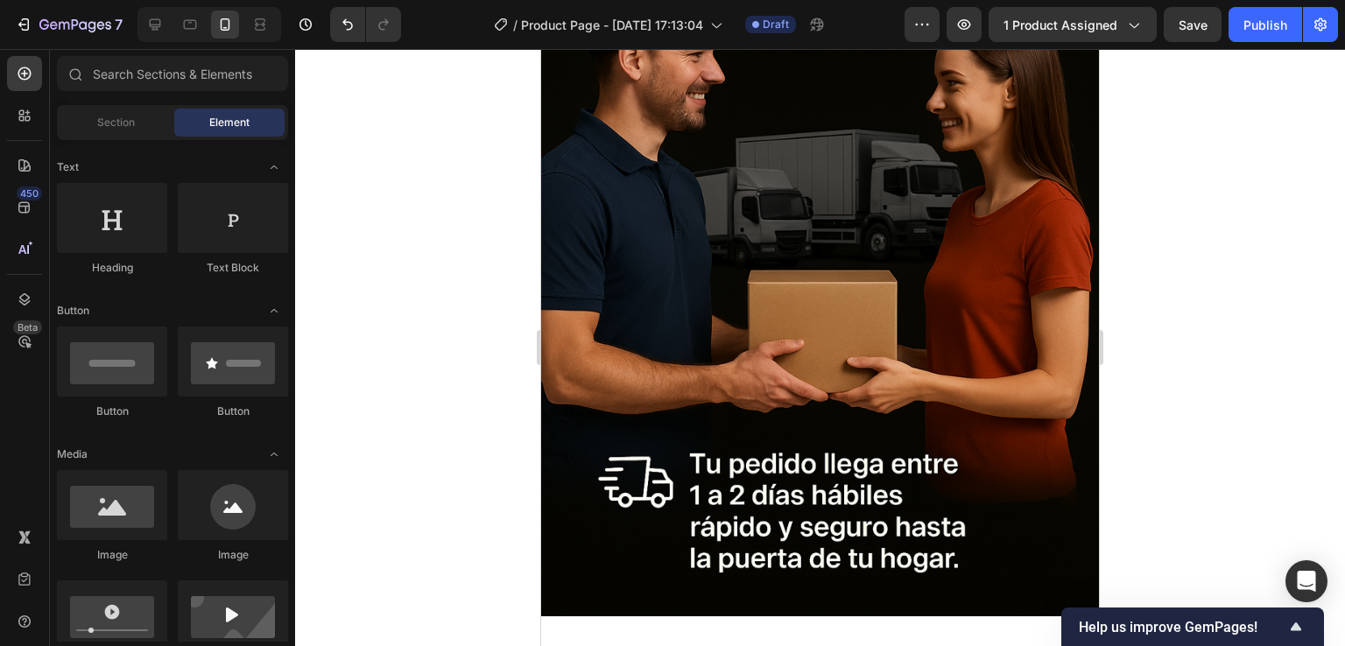
scroll to position [8982, 0]
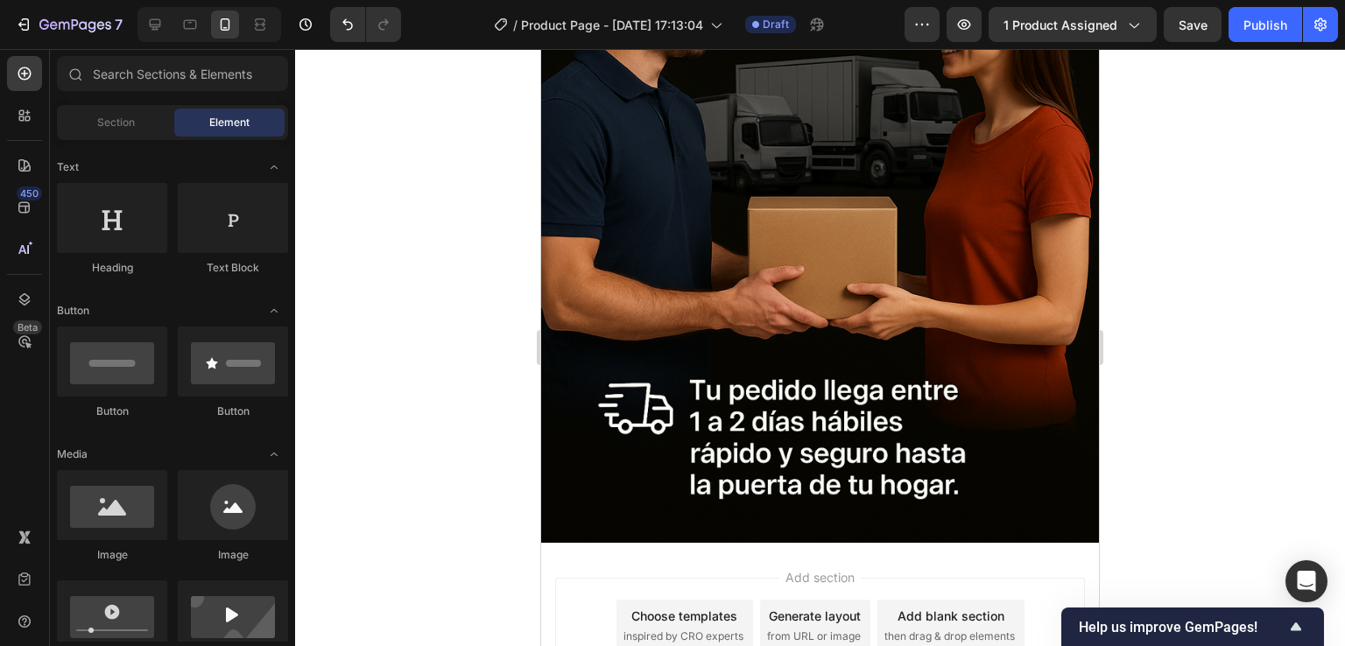
click at [997, 617] on div "Add section Choose templates inspired by CRO experts Generate layout from URL o…" at bounding box center [820, 626] width 530 height 96
